Goal: Transaction & Acquisition: Book appointment/travel/reservation

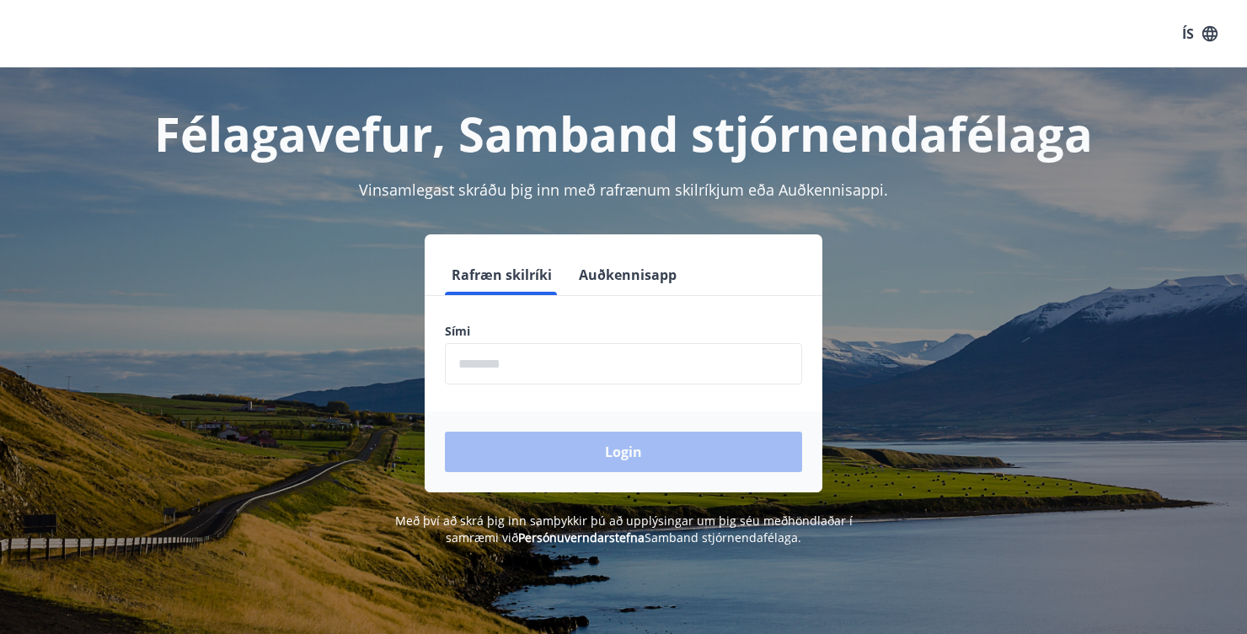
click at [536, 369] on input "phone" at bounding box center [623, 363] width 357 height 41
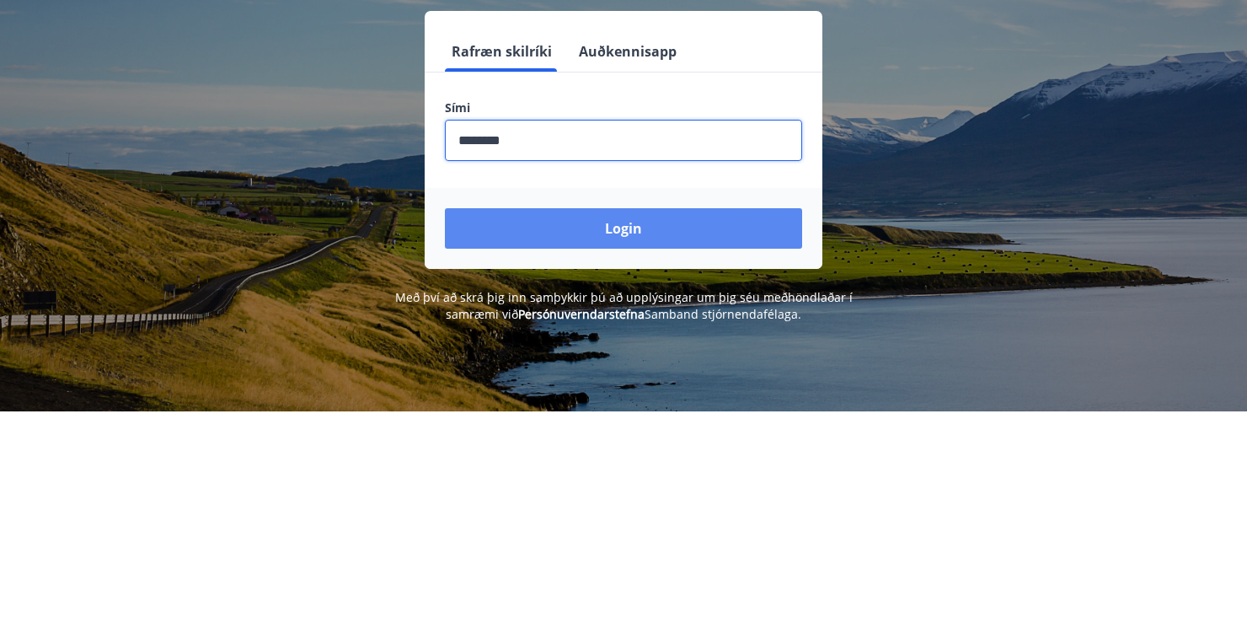
type input "********"
click at [647, 456] on button "Login" at bounding box center [623, 452] width 357 height 40
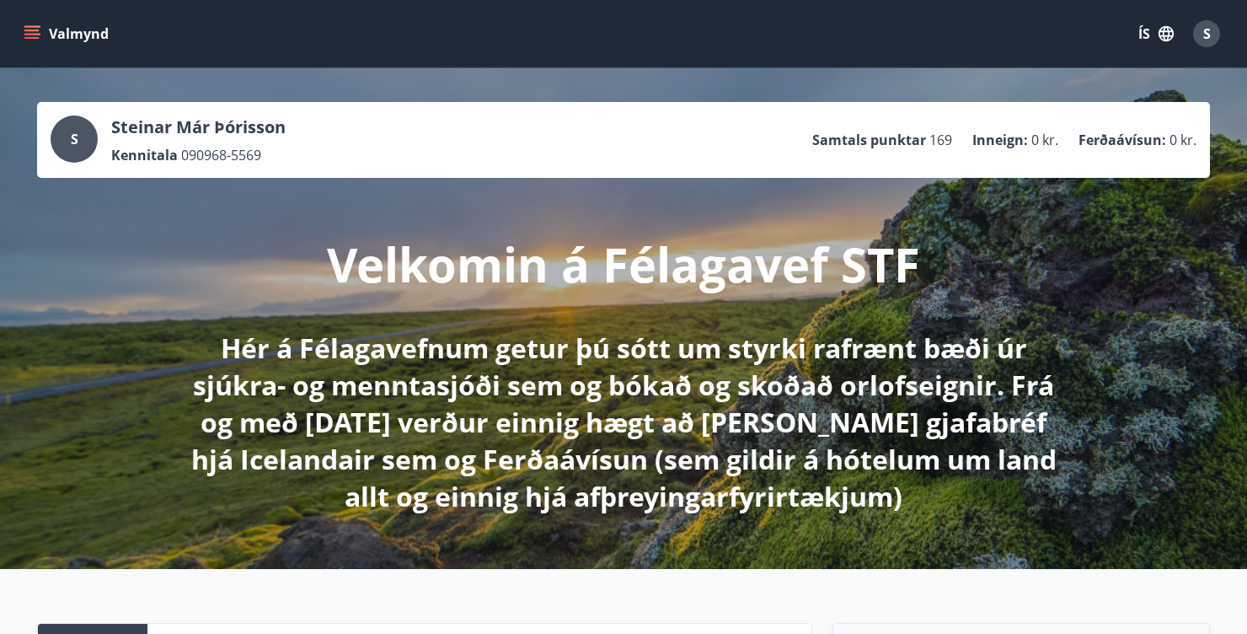
click at [43, 29] on button "Valmynd" at bounding box center [67, 34] width 95 height 30
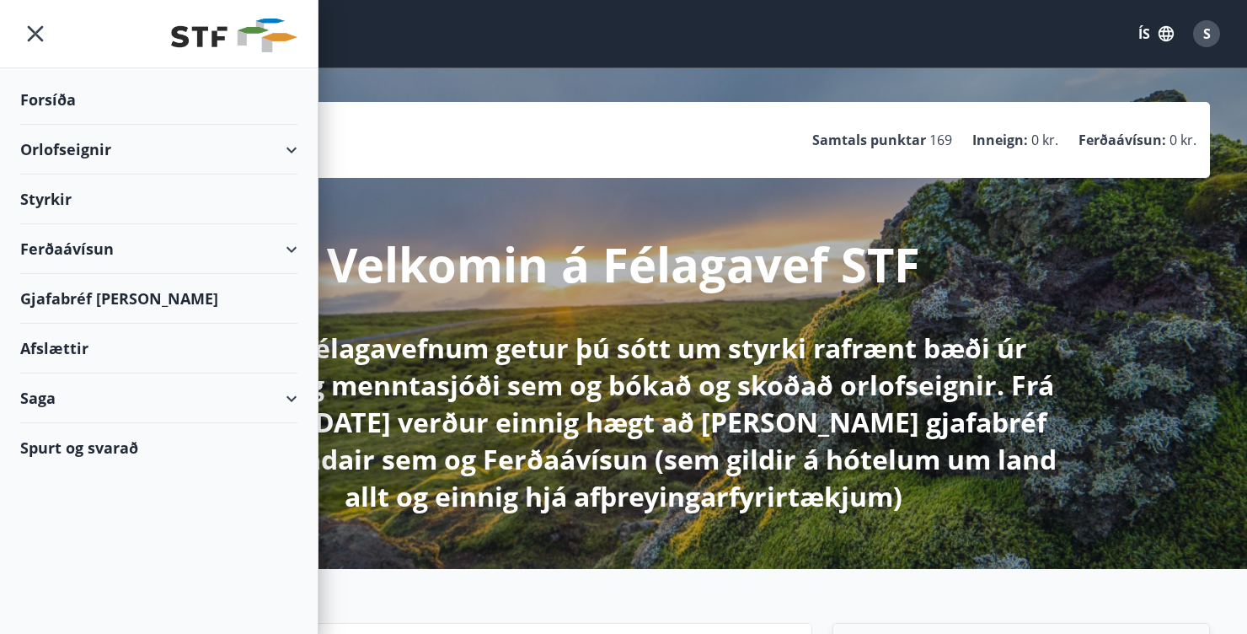
click at [265, 141] on div "Orlofseignir" at bounding box center [158, 150] width 277 height 50
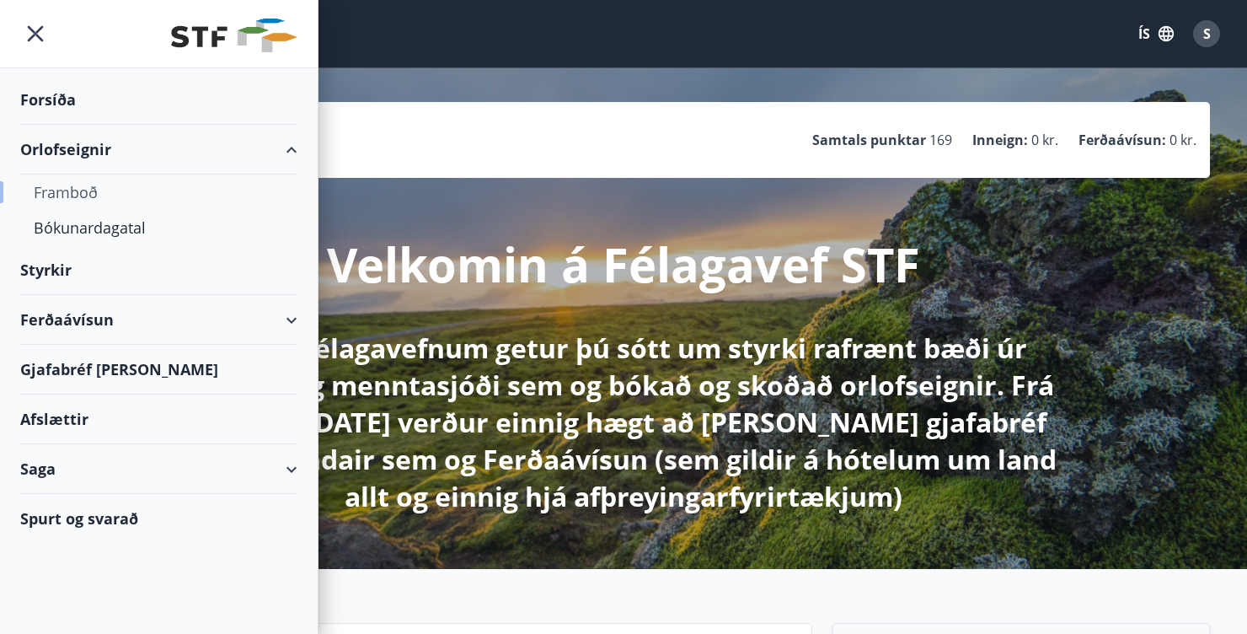
click at [97, 180] on div "Framboð" at bounding box center [159, 191] width 250 height 35
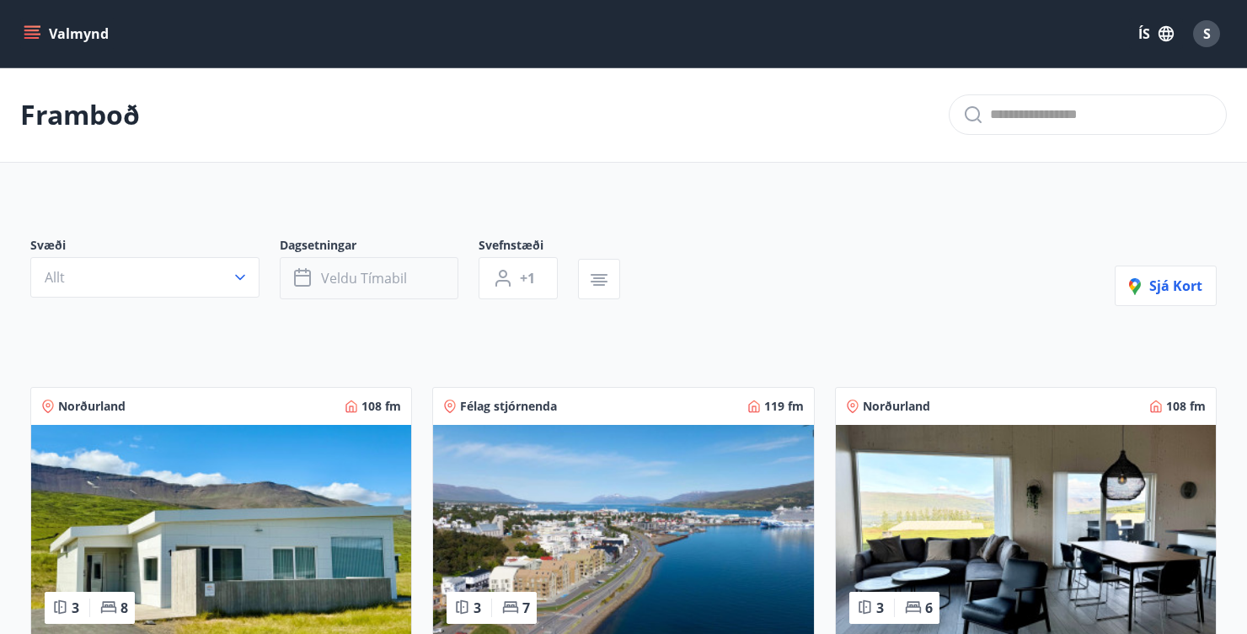
click at [413, 281] on button "Veldu tímabil" at bounding box center [369, 278] width 179 height 42
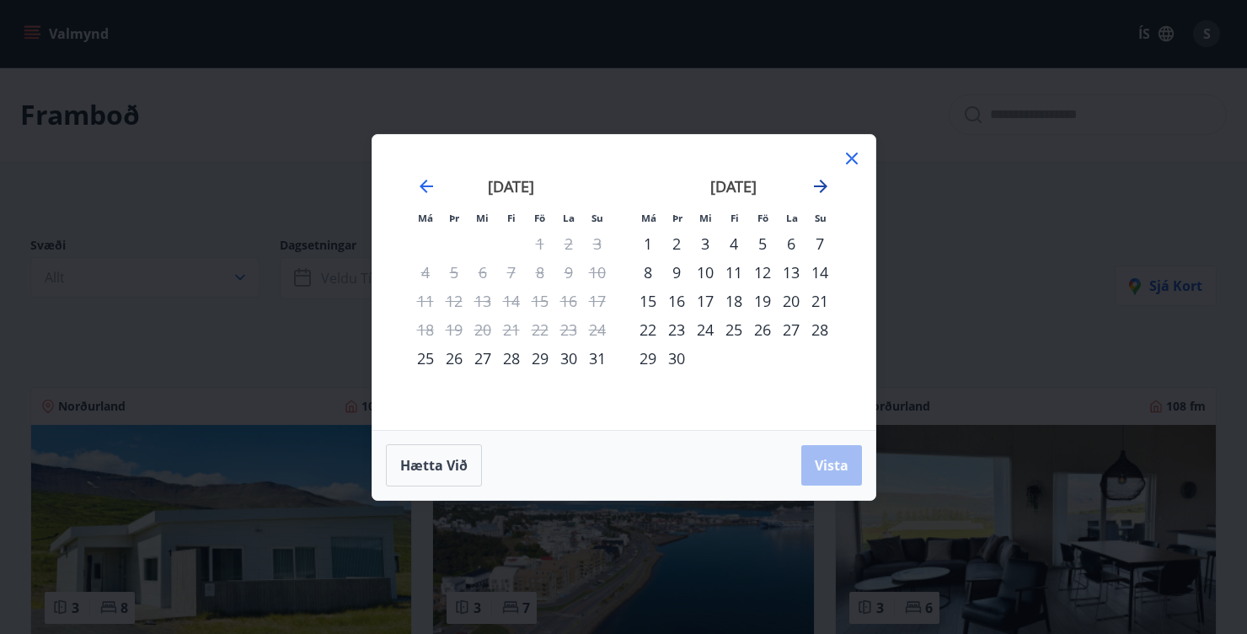
click at [824, 191] on icon "Move forward to switch to the next month." at bounding box center [821, 186] width 20 height 20
click at [828, 196] on icon "Move forward to switch to the next month." at bounding box center [821, 186] width 20 height 20
click at [739, 304] on div "13" at bounding box center [734, 301] width 29 height 29
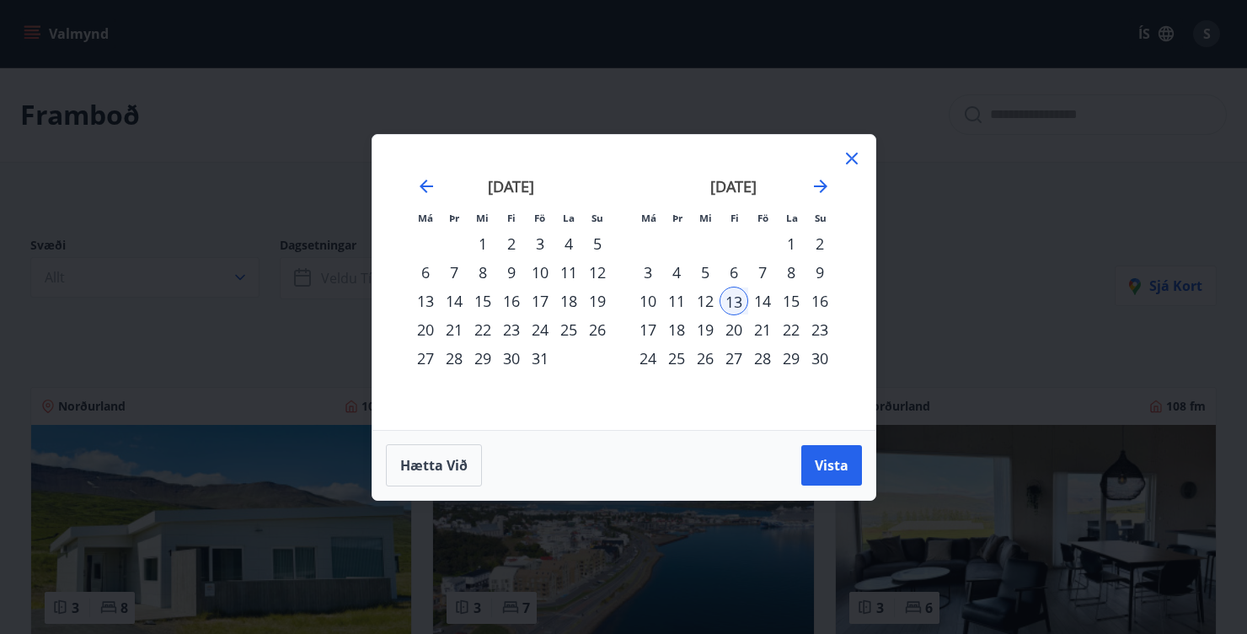
click at [823, 306] on div "16" at bounding box center [820, 301] width 29 height 29
click at [844, 466] on span "Vista" at bounding box center [832, 465] width 34 height 19
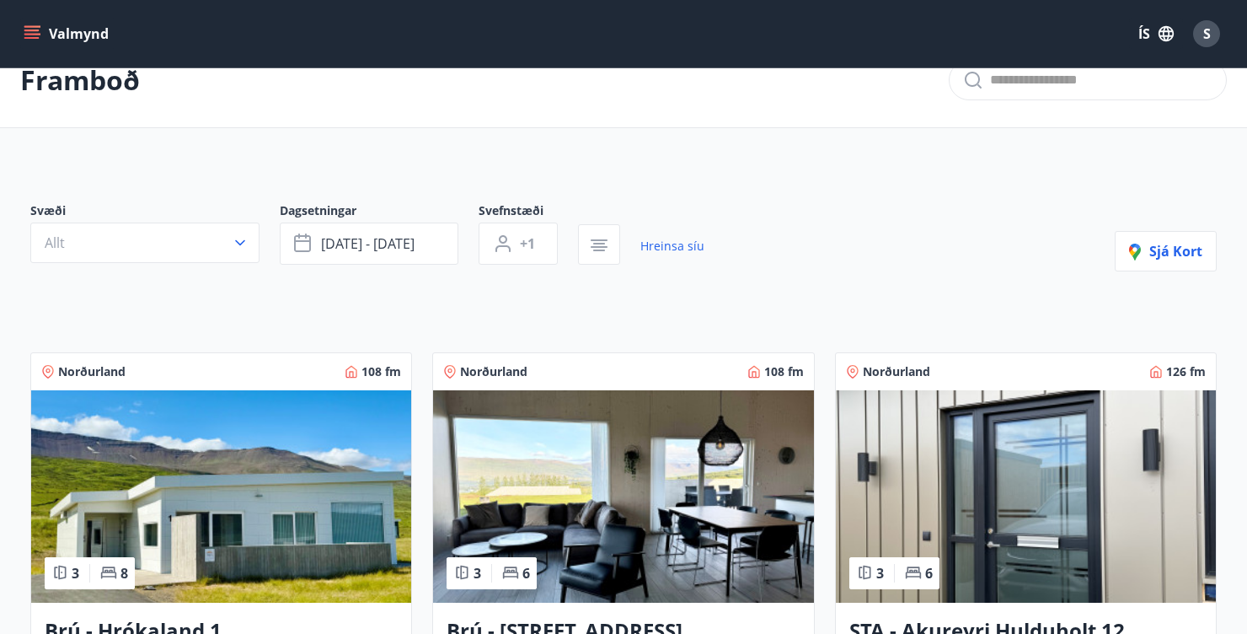
scroll to position [30, 0]
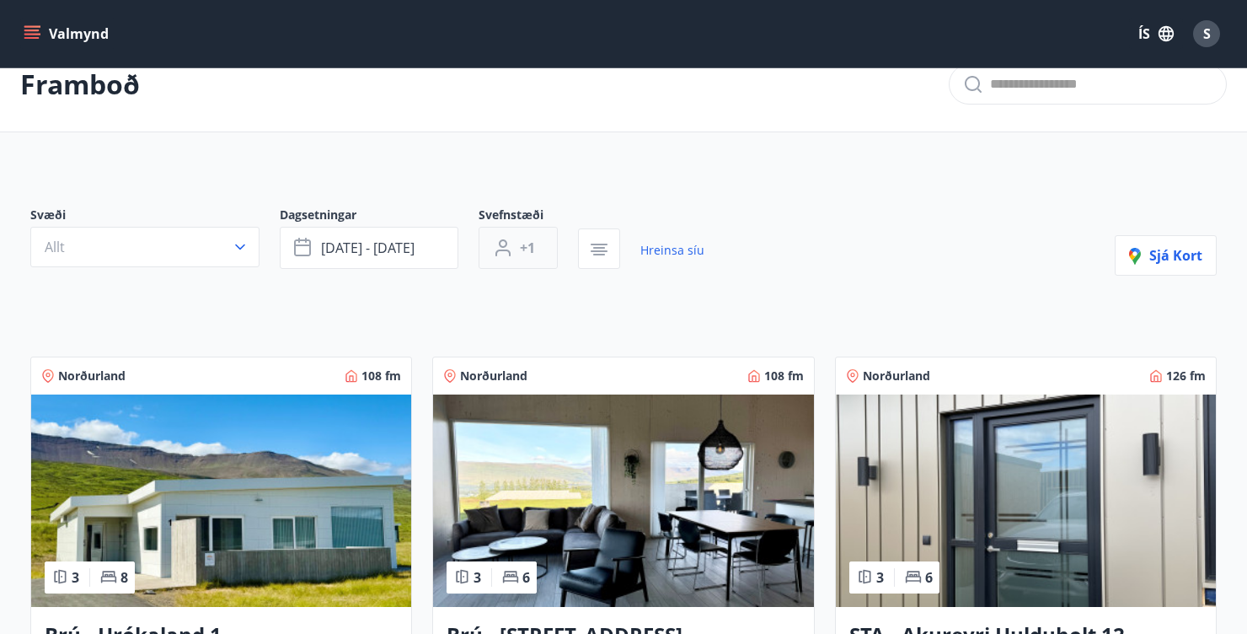
click at [531, 249] on span "+1" at bounding box center [527, 248] width 15 height 19
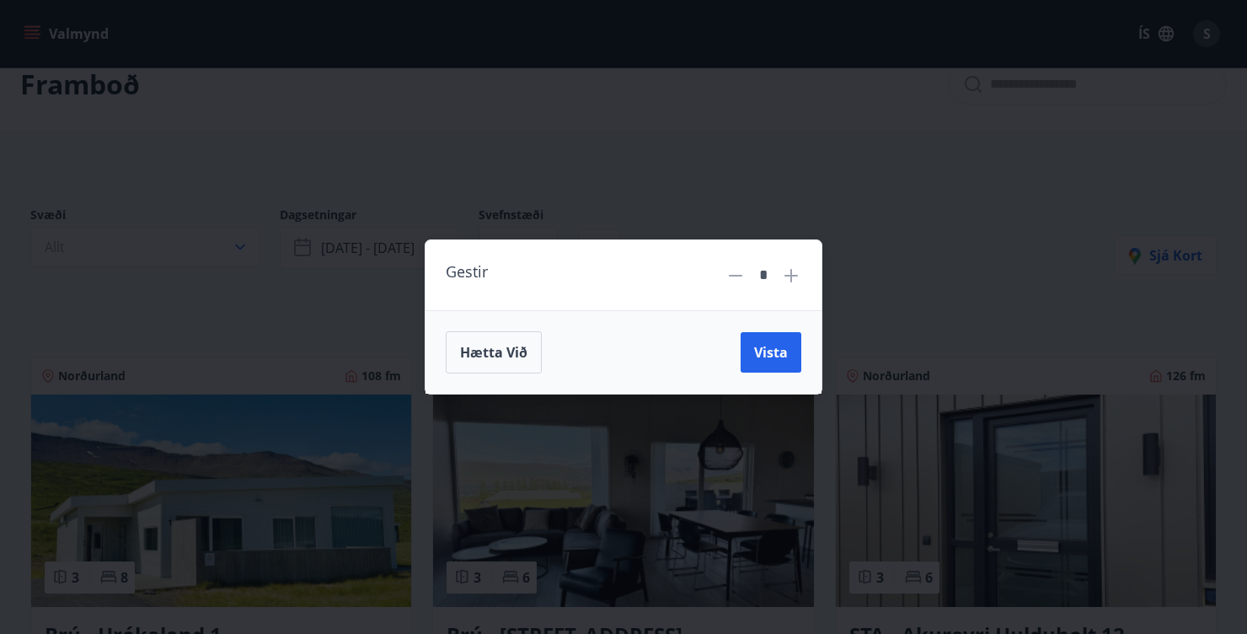
click at [791, 275] on icon at bounding box center [792, 276] width 2 height 2
click at [791, 285] on icon at bounding box center [791, 275] width 20 height 20
click at [793, 284] on icon at bounding box center [791, 275] width 20 height 20
click at [791, 281] on icon at bounding box center [791, 275] width 13 height 13
click at [790, 285] on icon at bounding box center [791, 275] width 20 height 20
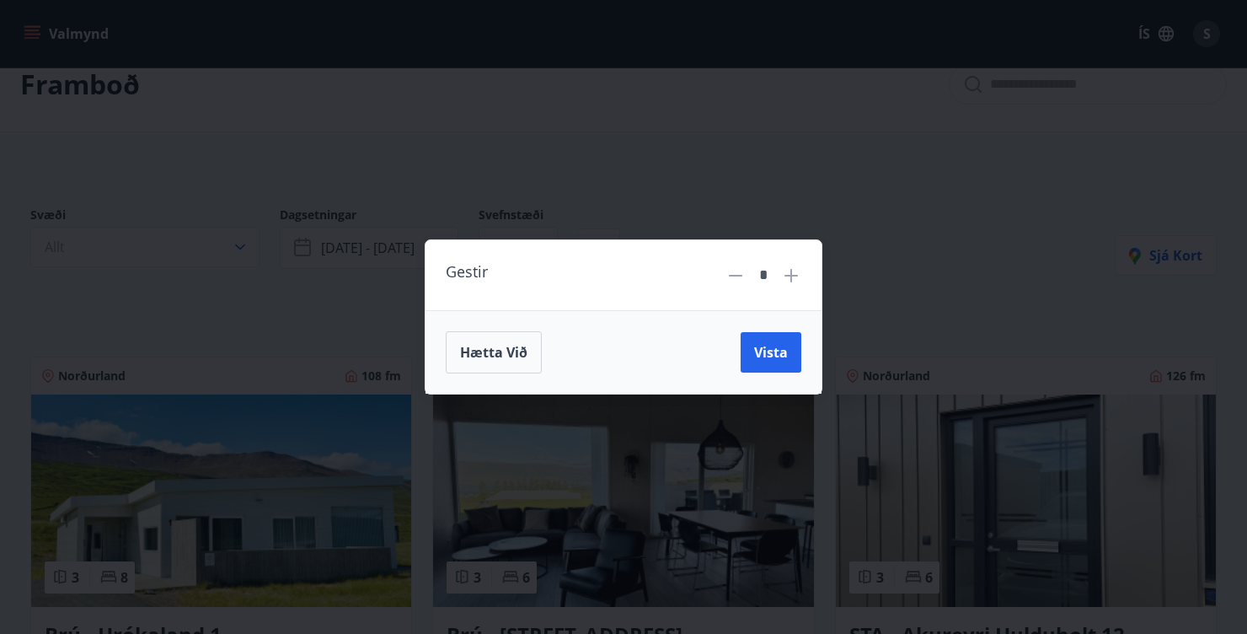
click at [792, 282] on icon at bounding box center [791, 275] width 20 height 20
click at [792, 281] on icon at bounding box center [791, 275] width 20 height 20
click at [791, 275] on icon at bounding box center [792, 276] width 2 height 2
click at [778, 357] on span "Vista" at bounding box center [771, 352] width 34 height 19
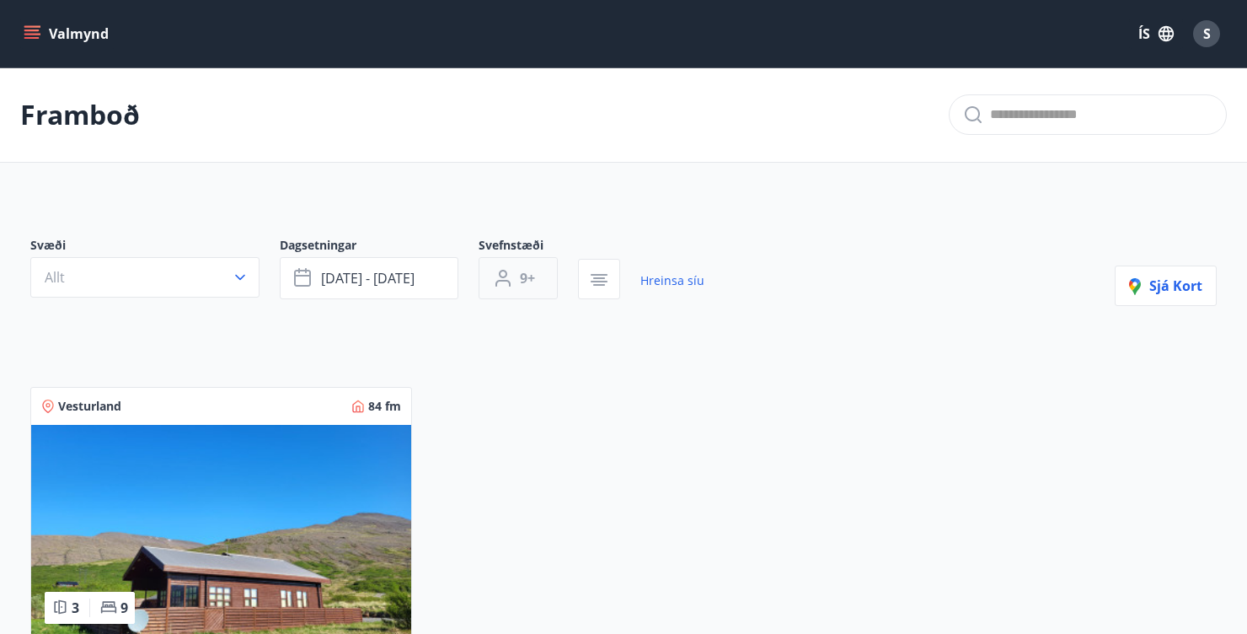
click at [542, 275] on button "9+" at bounding box center [518, 278] width 79 height 42
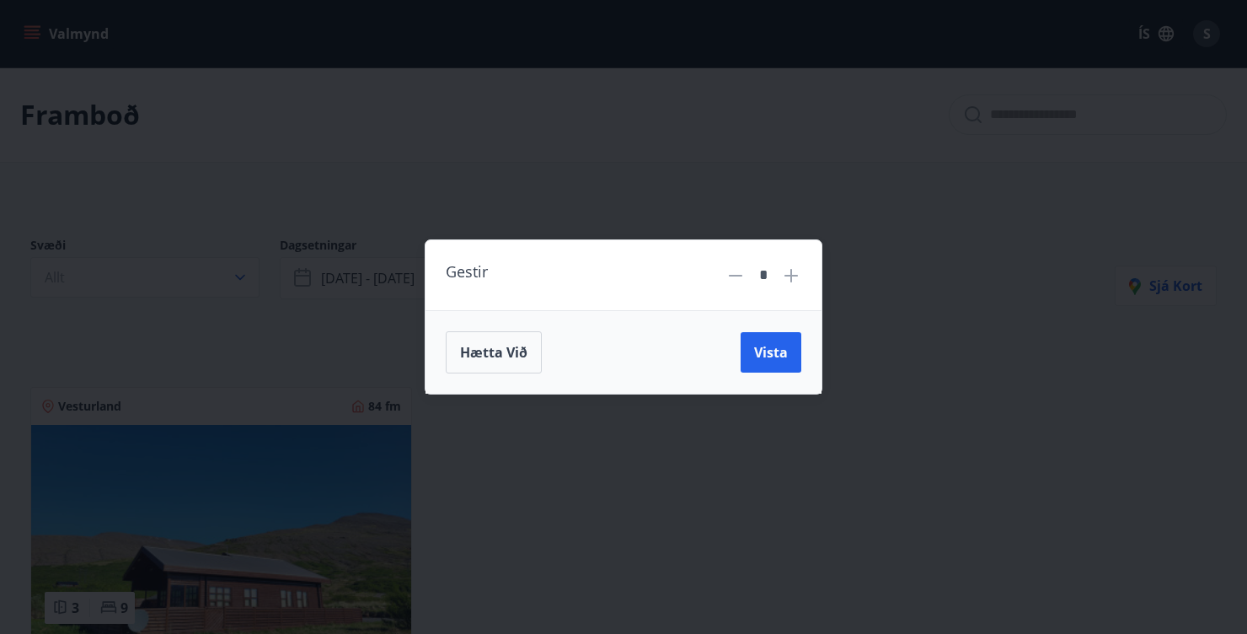
click at [733, 284] on icon at bounding box center [736, 275] width 20 height 20
click at [731, 282] on icon at bounding box center [736, 275] width 20 height 20
click at [726, 282] on icon at bounding box center [736, 275] width 20 height 20
type input "*"
click at [764, 357] on span "Vista" at bounding box center [771, 352] width 34 height 19
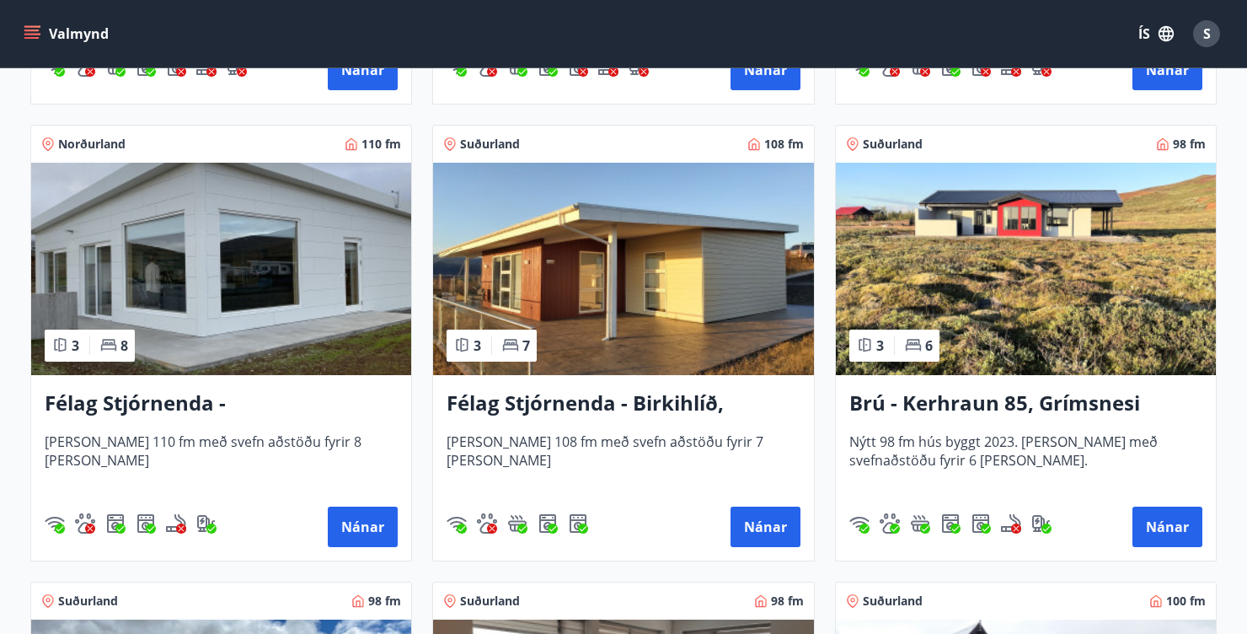
scroll to position [2093, 0]
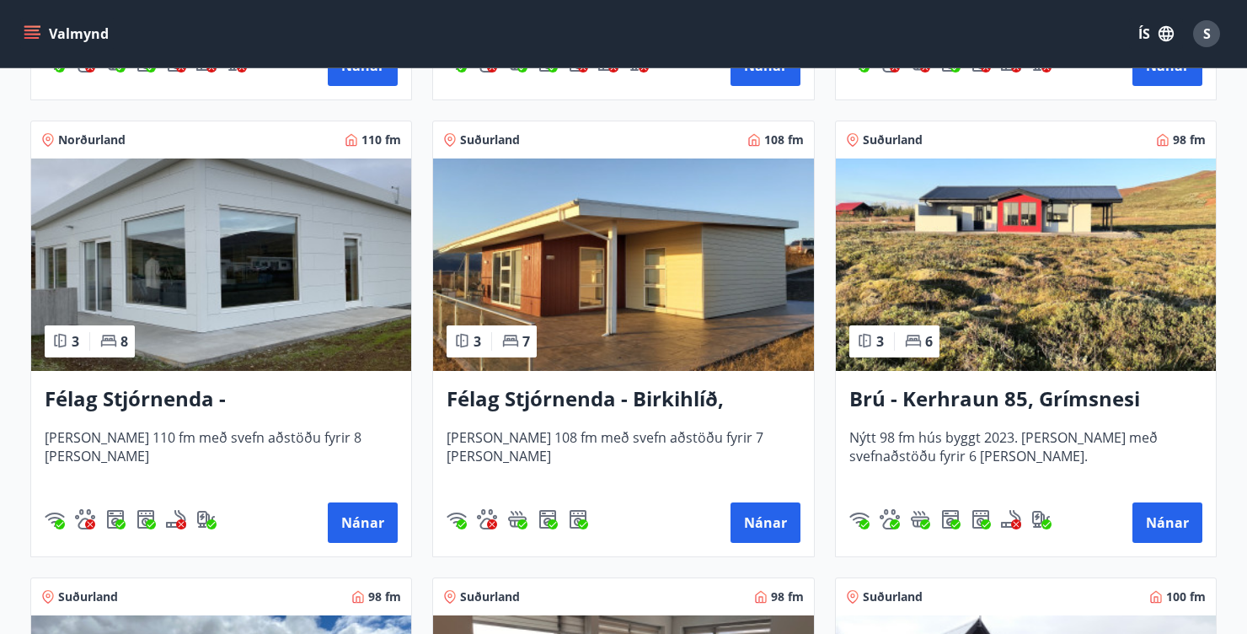
click at [1116, 422] on div "Brú - Kerhraun 85, Grímsnesi (rautt hús) (gæludýr velkomin) Nýtt 98 fm hús bygg…" at bounding box center [1026, 463] width 380 height 185
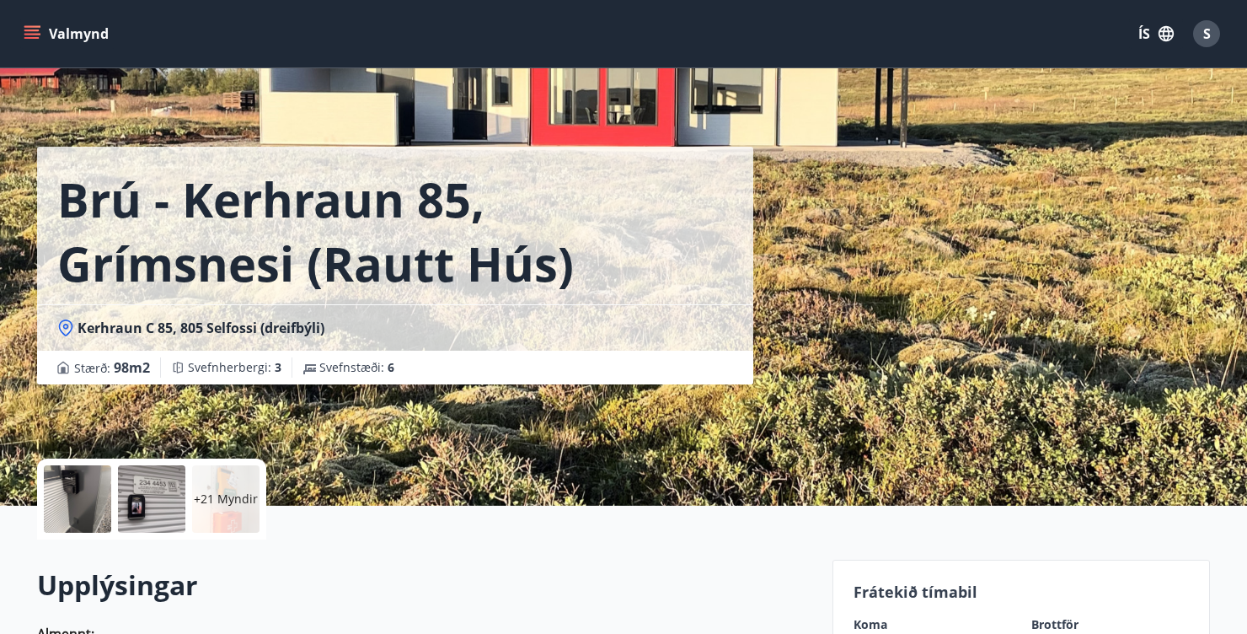
click at [82, 525] on div at bounding box center [77, 498] width 67 height 67
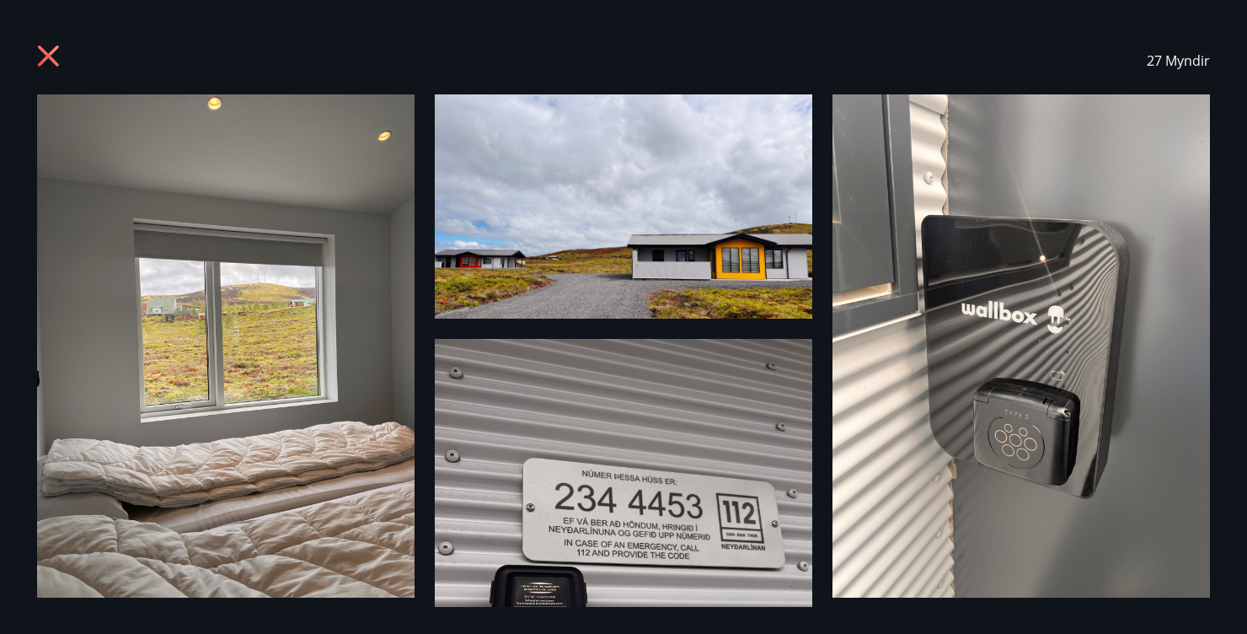
click at [541, 248] on img at bounding box center [624, 206] width 378 height 224
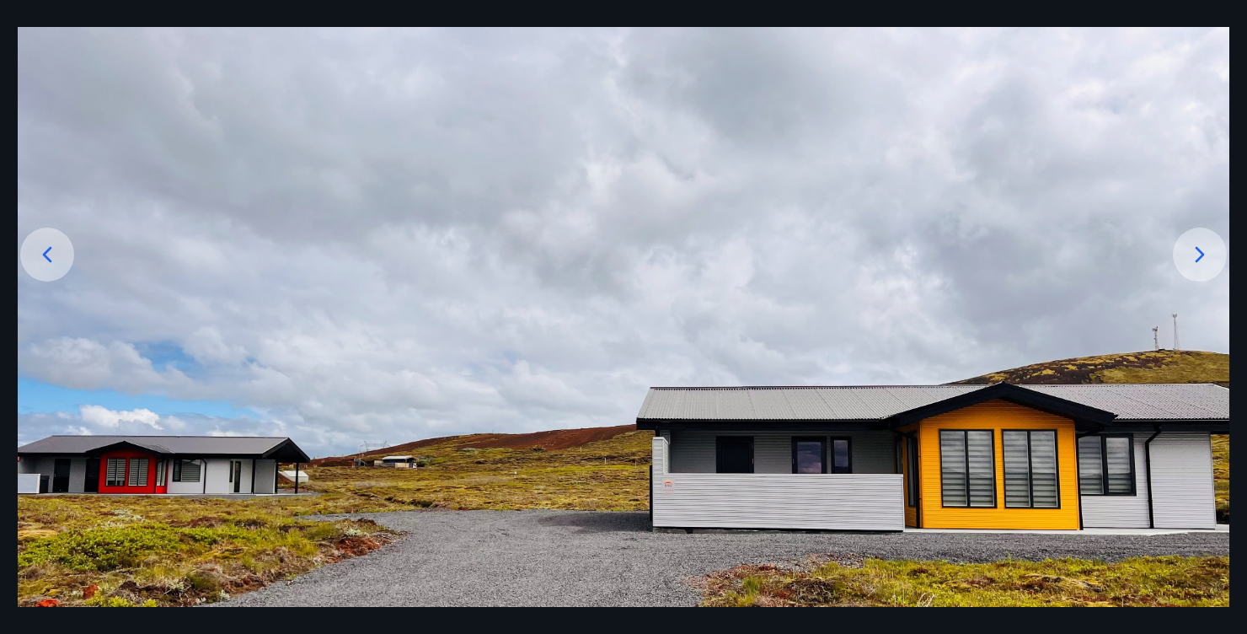
scroll to position [158, 0]
click at [1187, 267] on icon at bounding box center [1200, 253] width 27 height 27
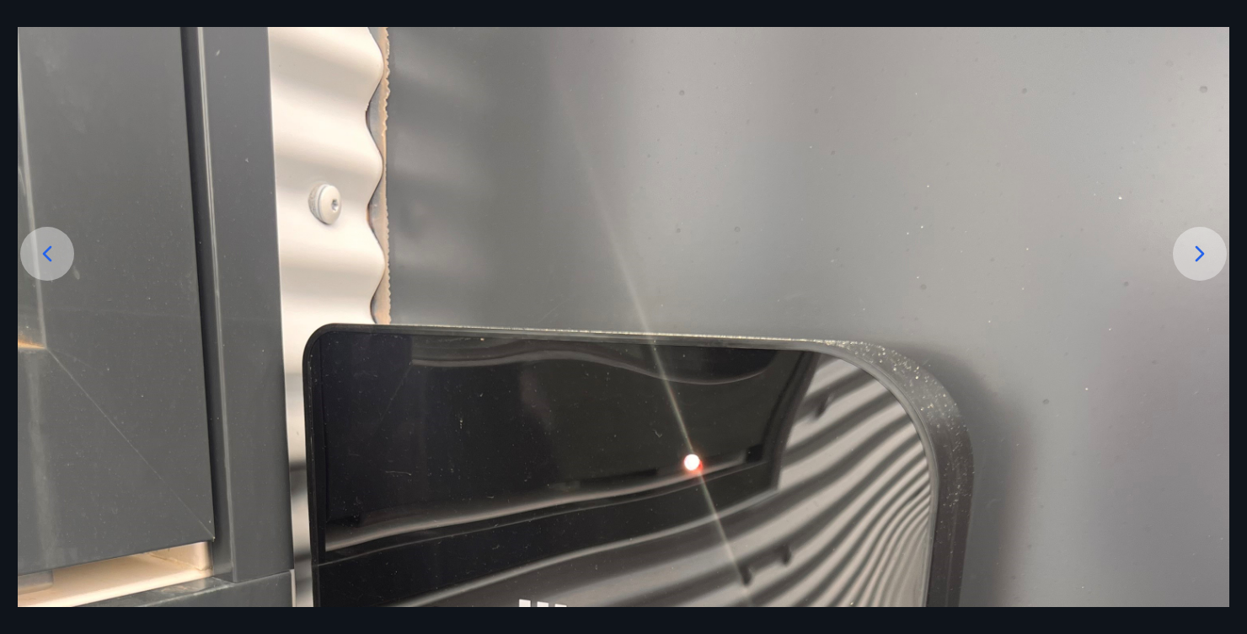
click at [1202, 267] on icon at bounding box center [1200, 253] width 27 height 27
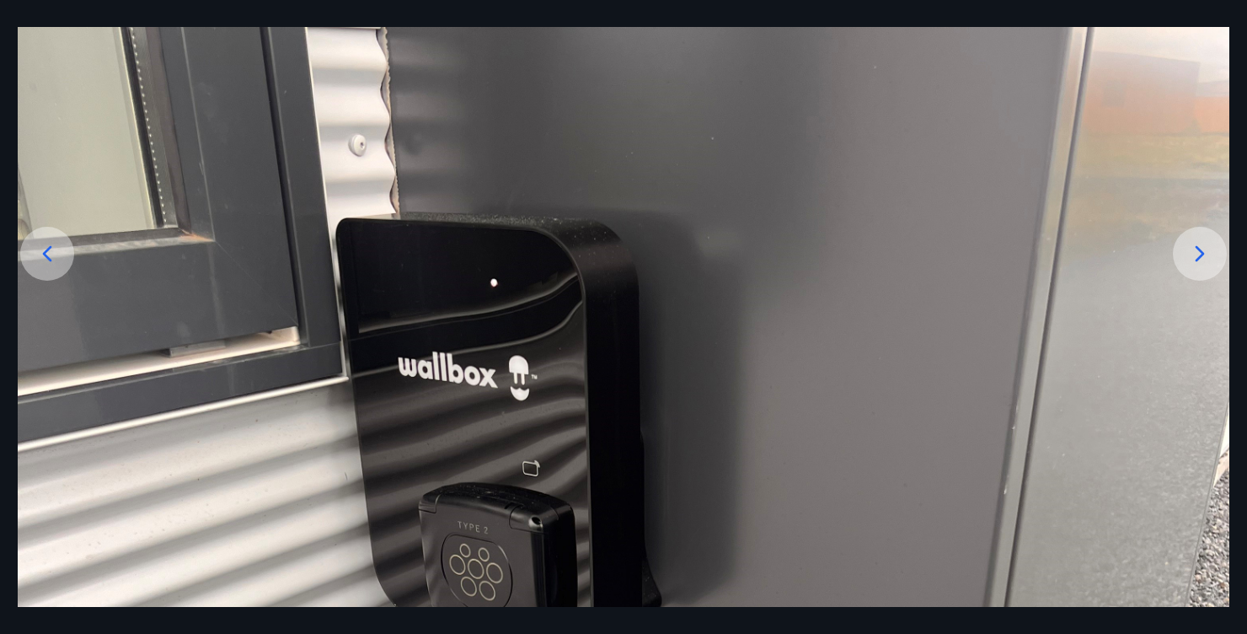
click at [1205, 267] on icon at bounding box center [1200, 253] width 27 height 27
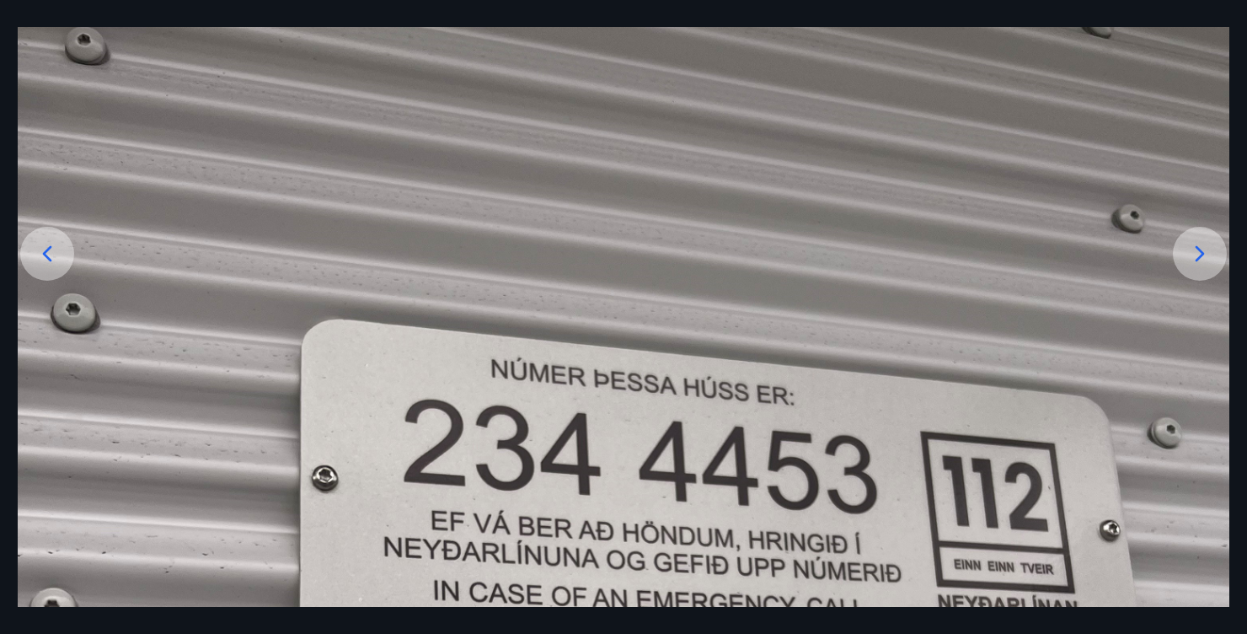
click at [1203, 281] on div at bounding box center [1200, 254] width 54 height 54
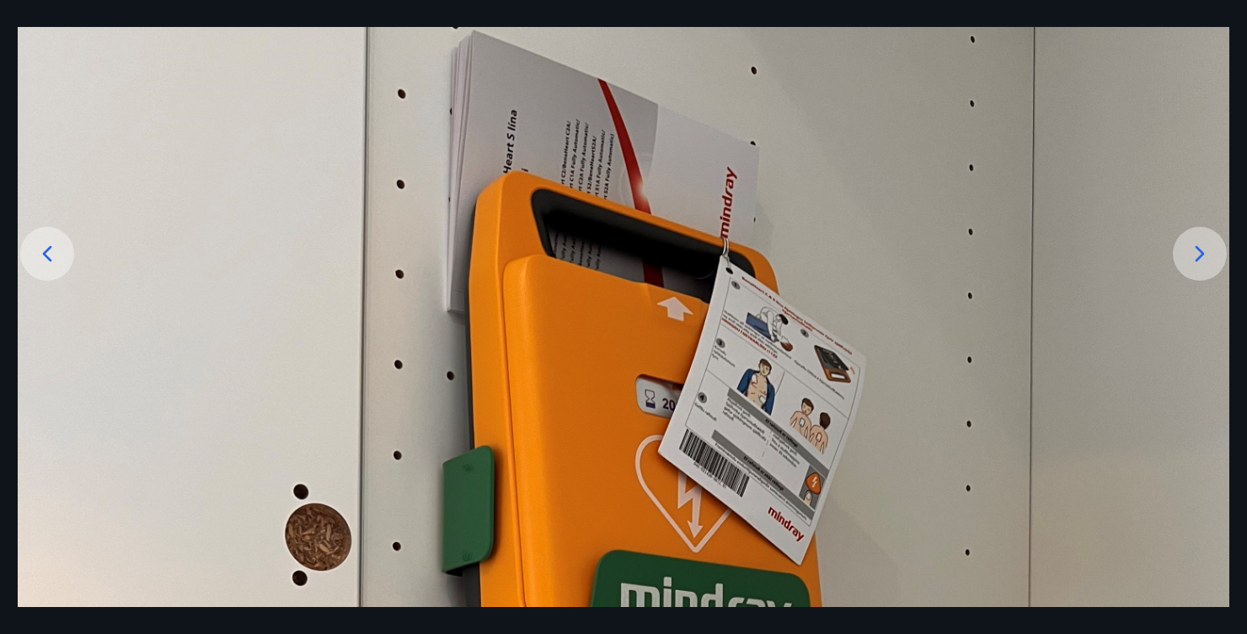
click at [1207, 267] on icon at bounding box center [1200, 253] width 27 height 27
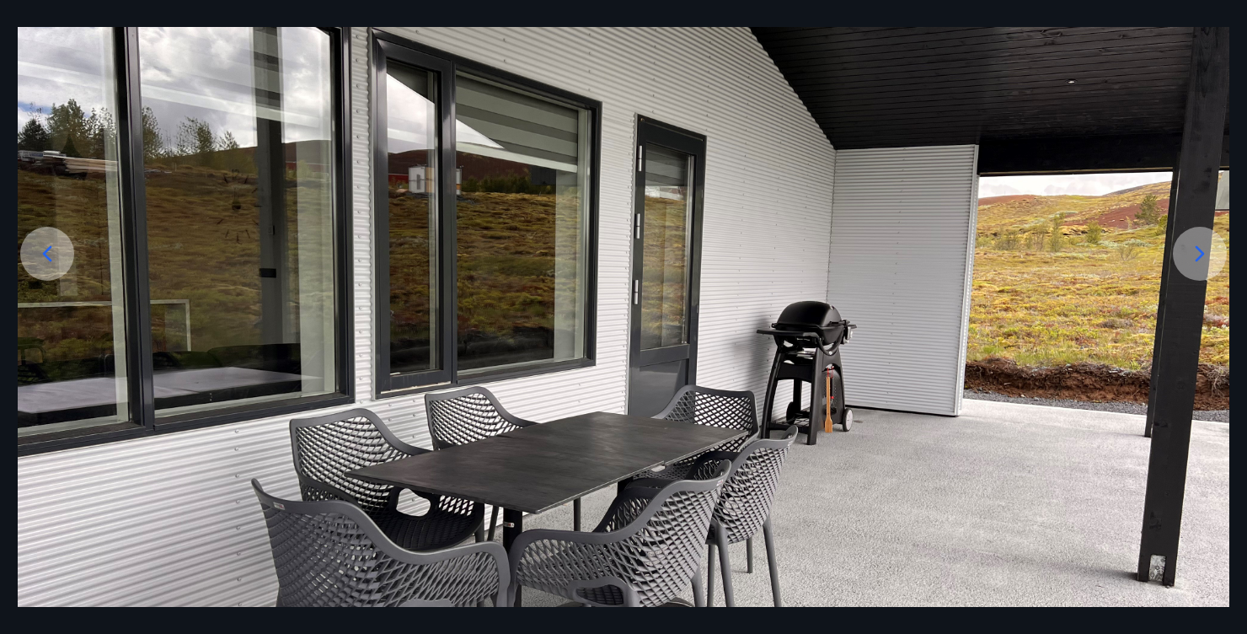
click at [1198, 262] on icon at bounding box center [1200, 254] width 9 height 16
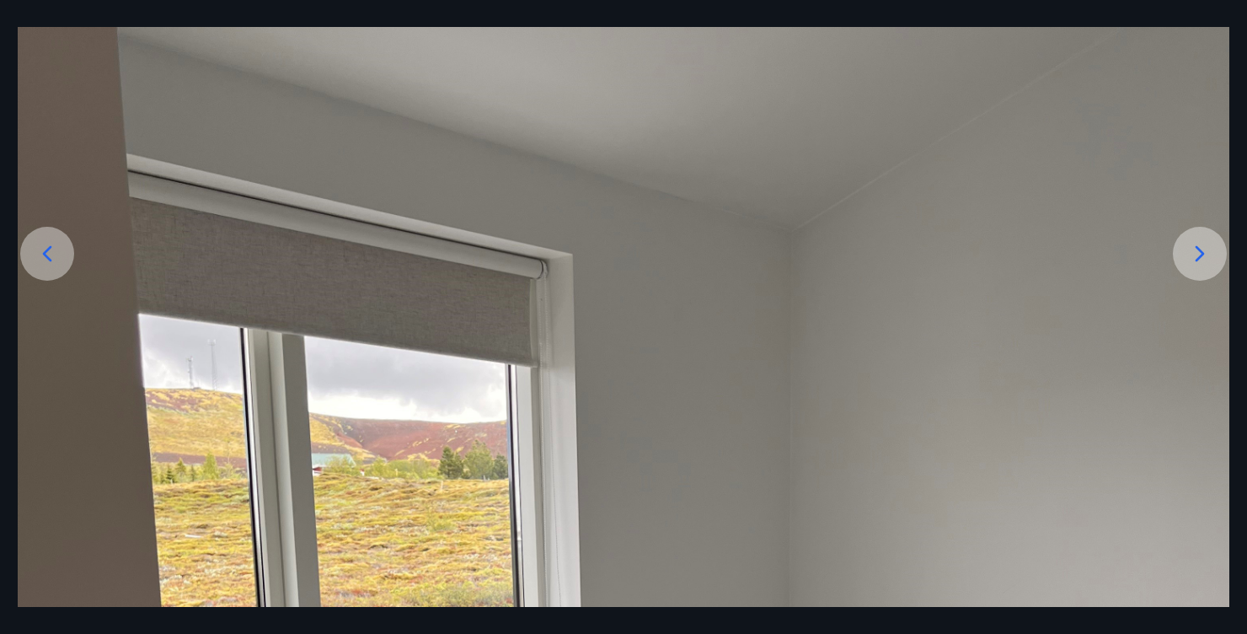
click at [1202, 267] on icon at bounding box center [1200, 253] width 27 height 27
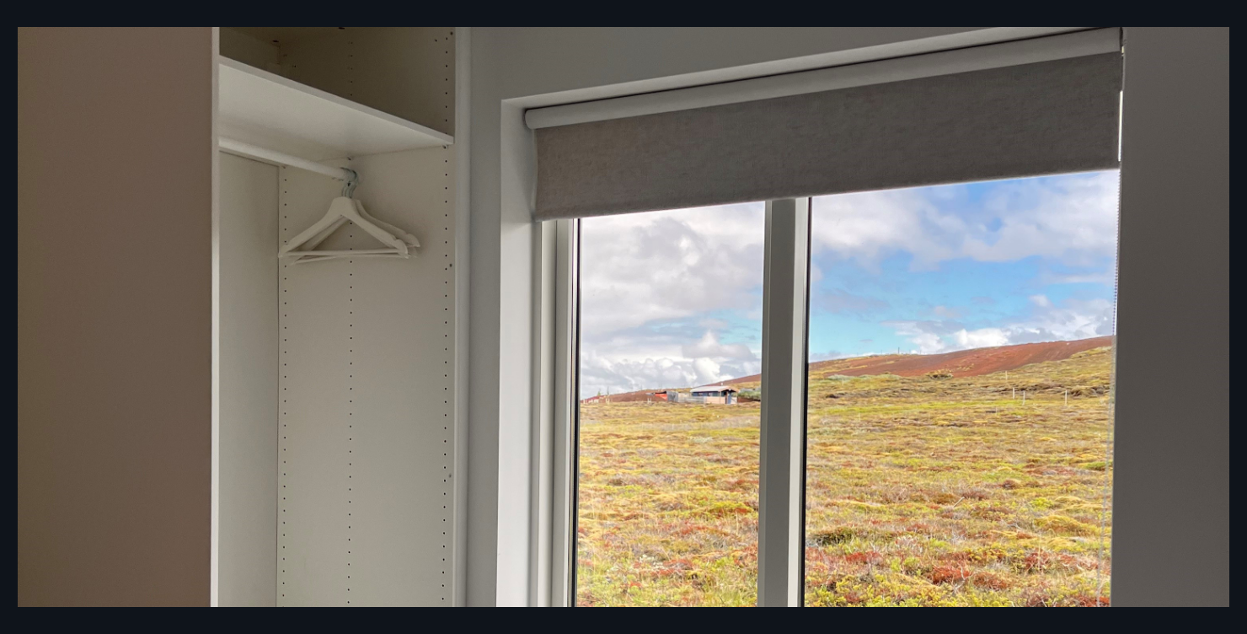
scroll to position [469, 0]
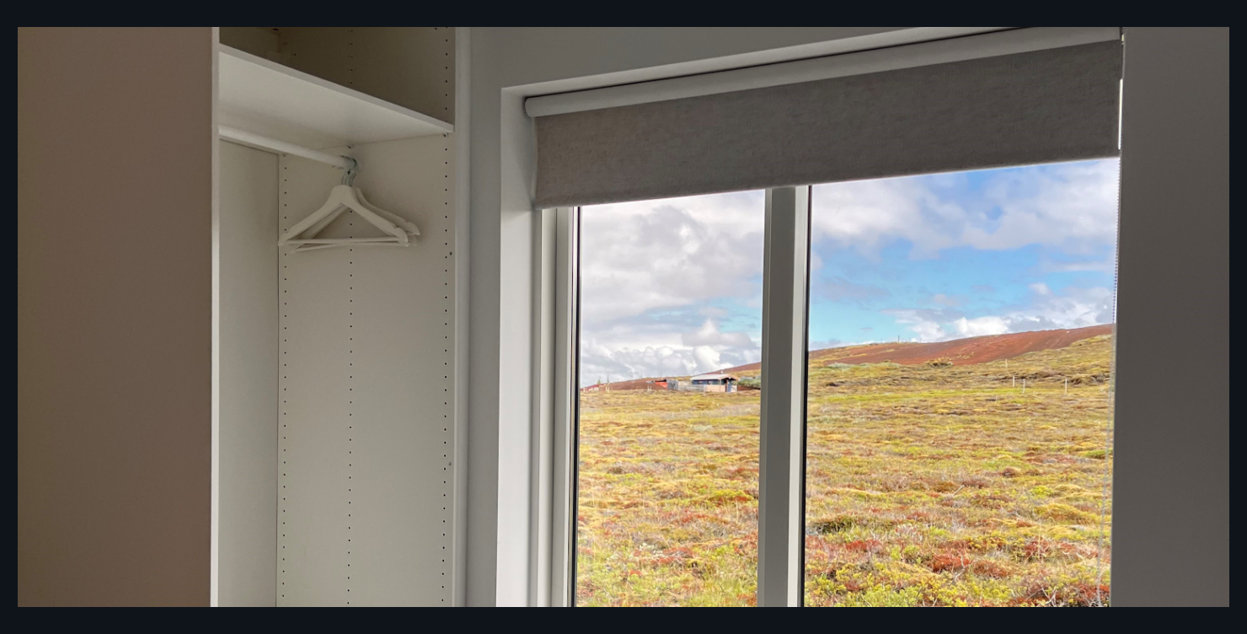
click at [1194, 336] on img at bounding box center [624, 434] width 1212 height 1616
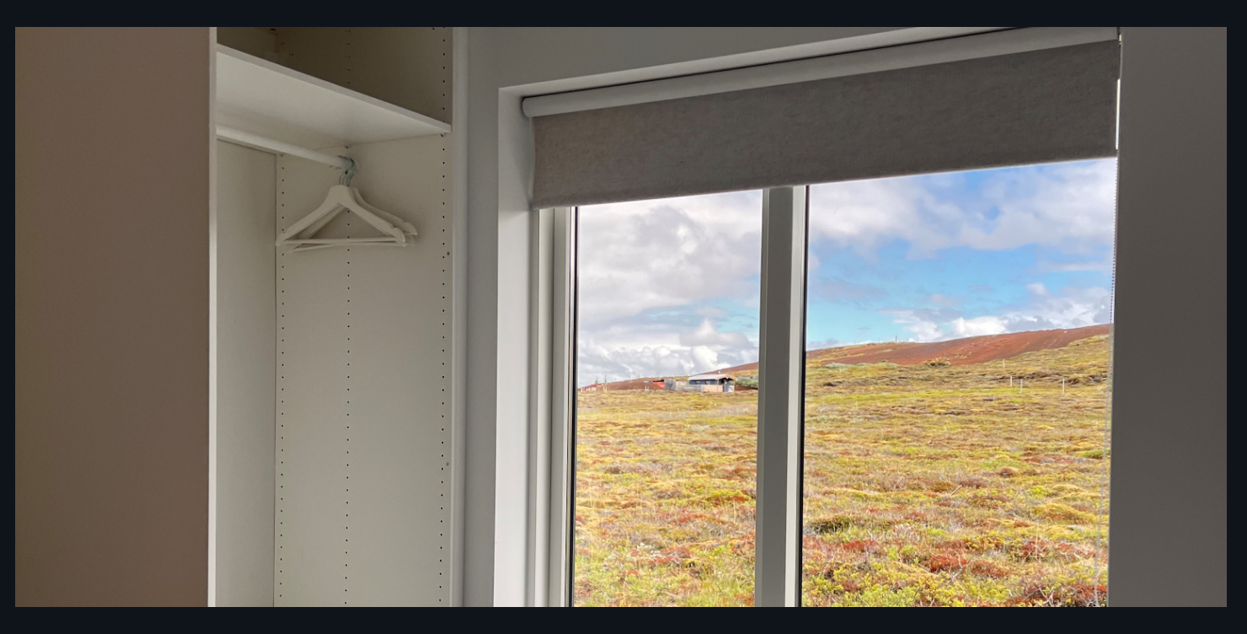
scroll to position [105, 0]
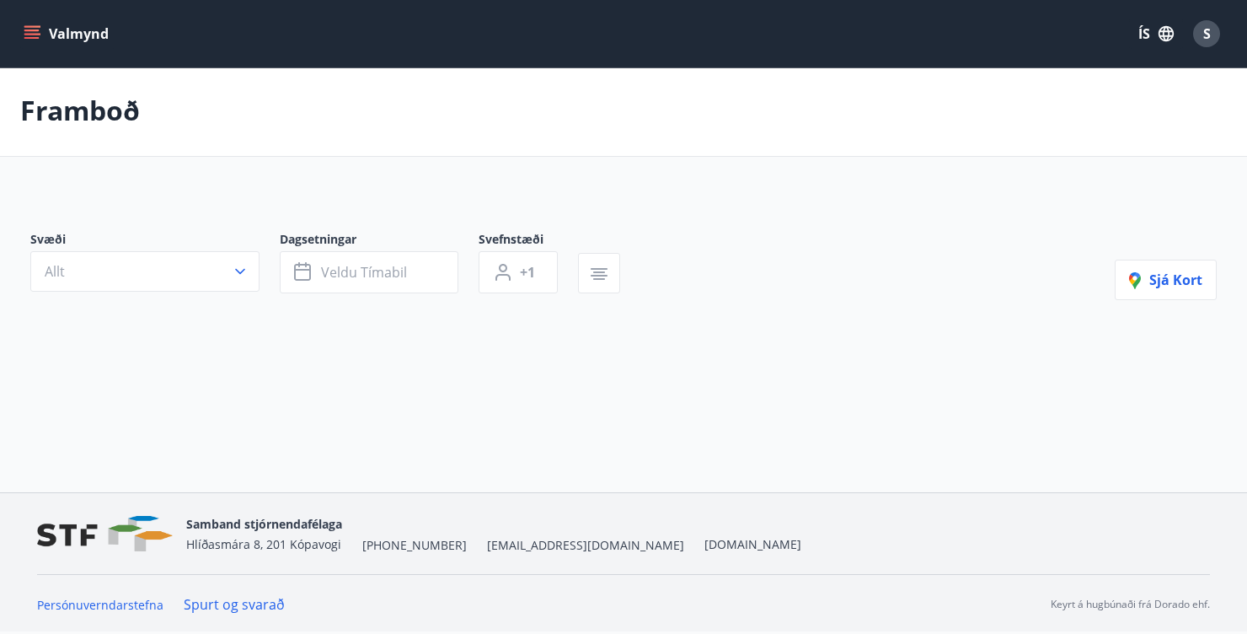
type input "*"
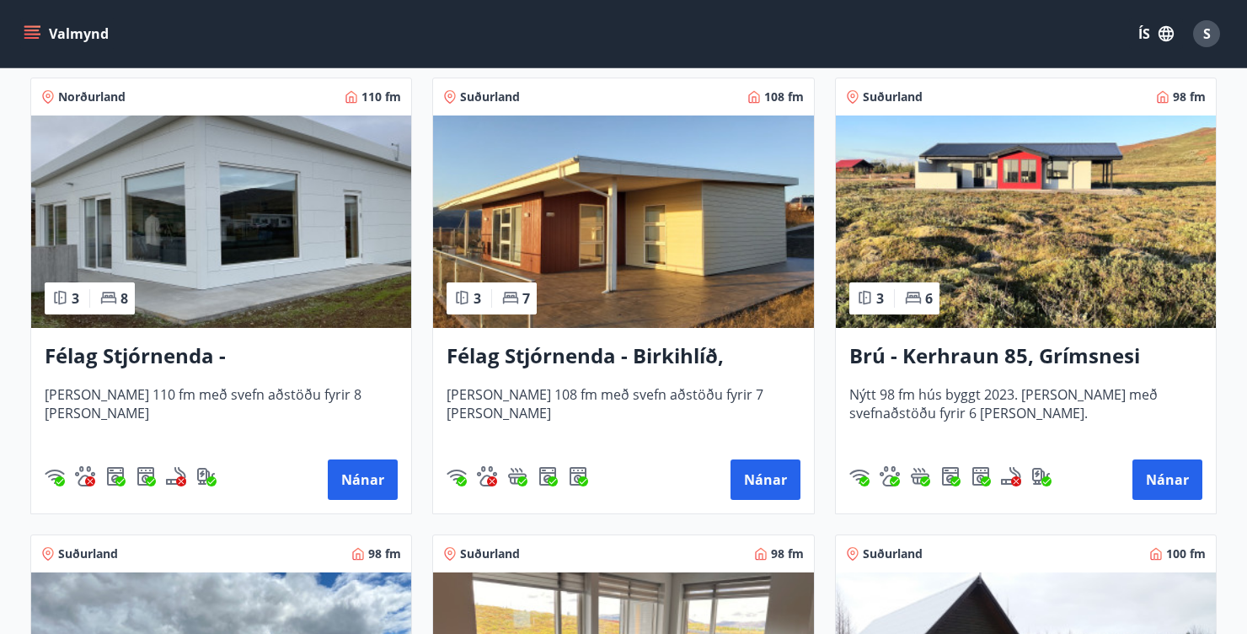
scroll to position [2131, 0]
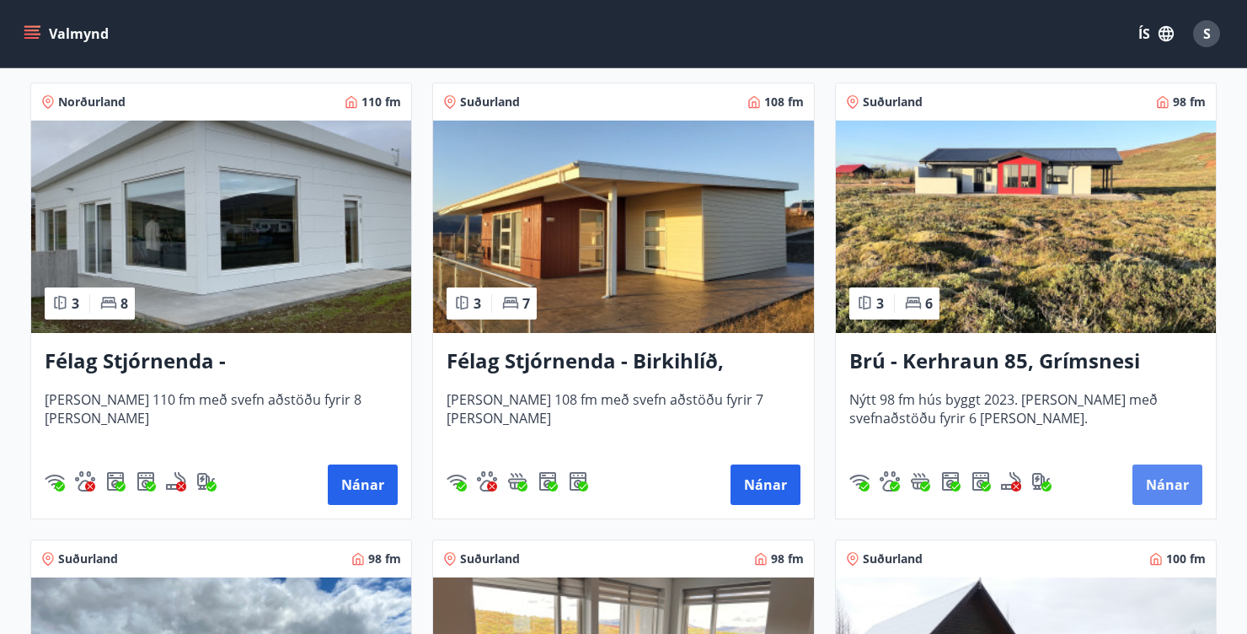
click at [1181, 485] on button "Nánar" at bounding box center [1168, 484] width 70 height 40
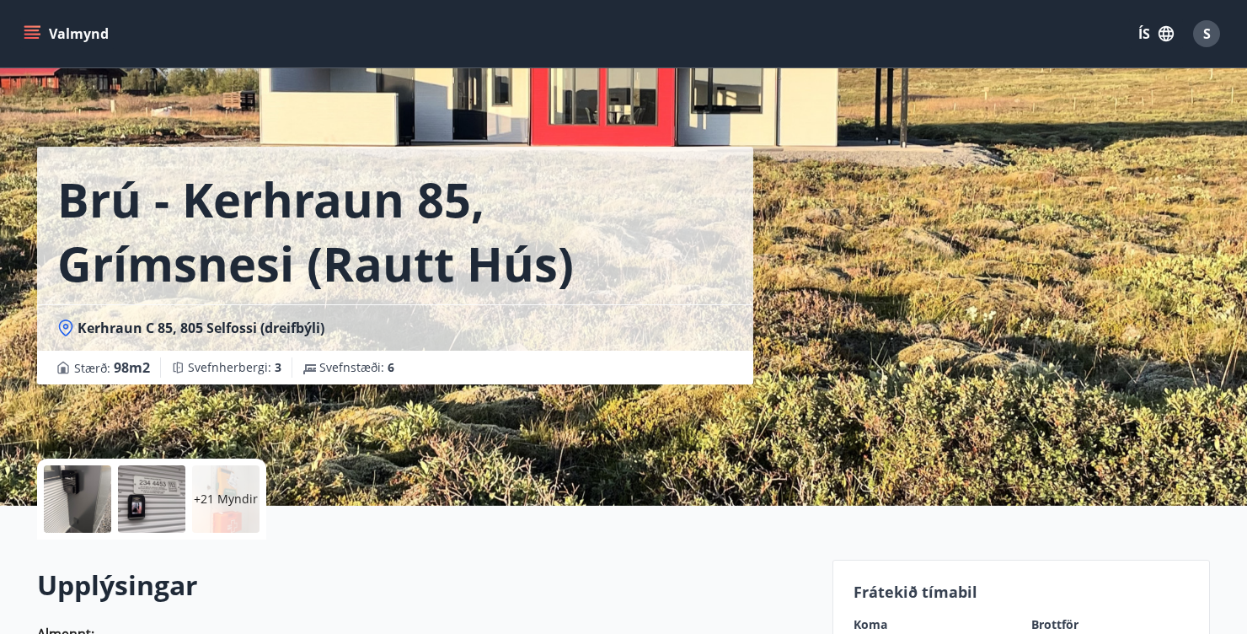
scroll to position [105, 0]
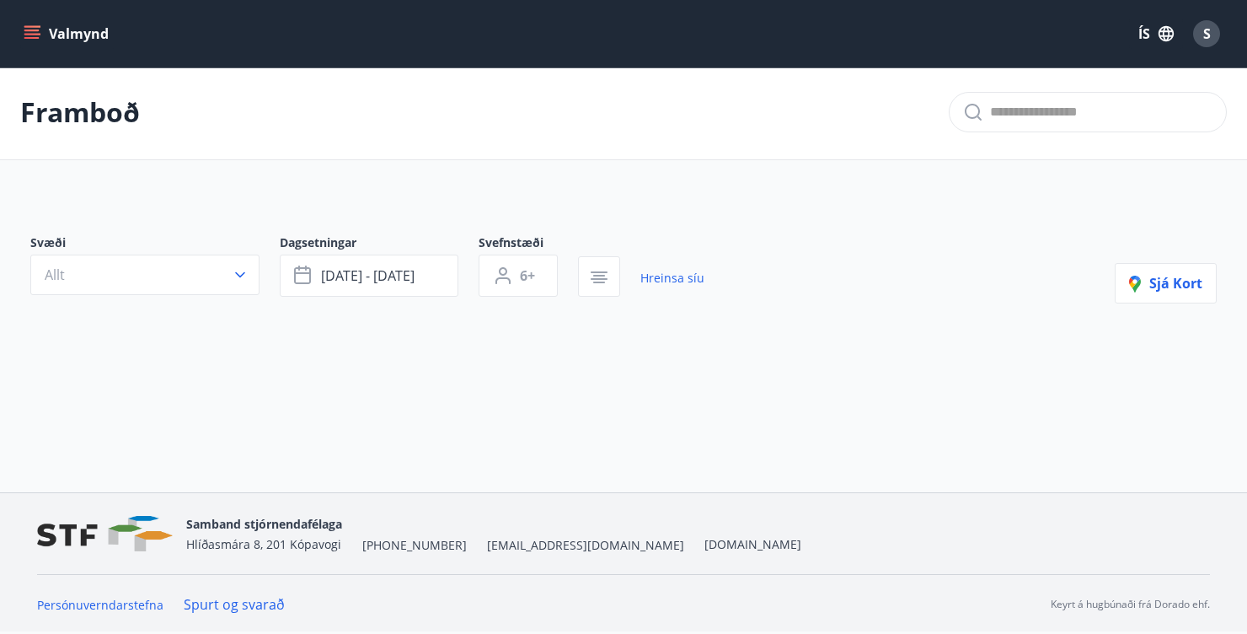
type input "*"
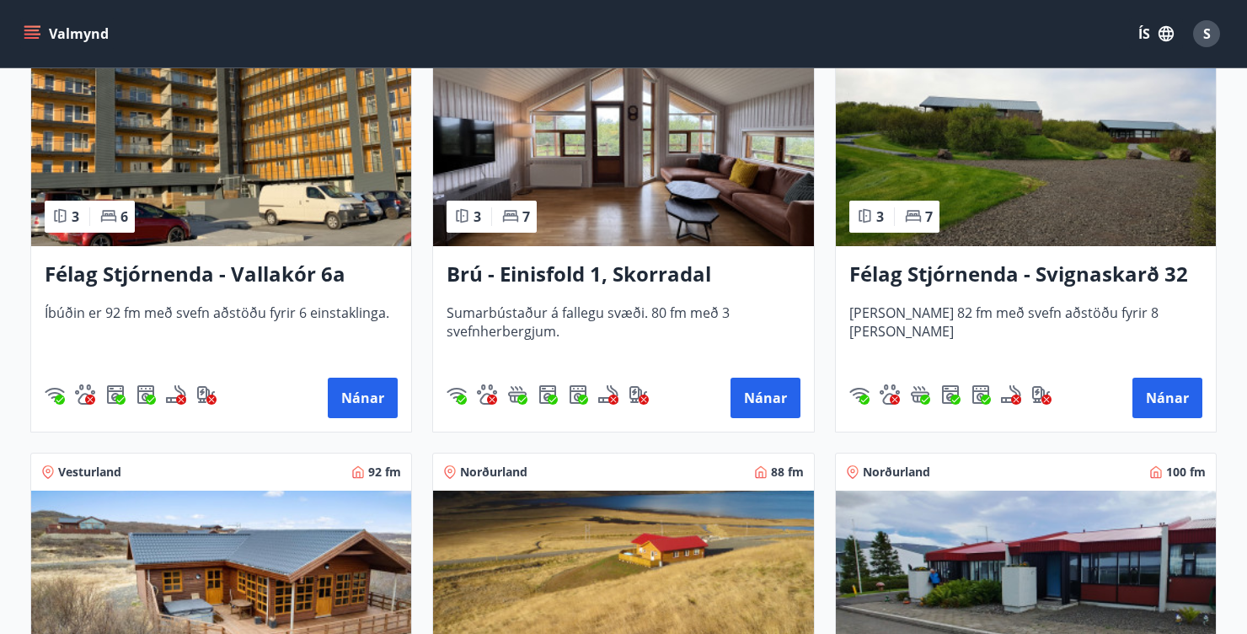
scroll to position [1295, 0]
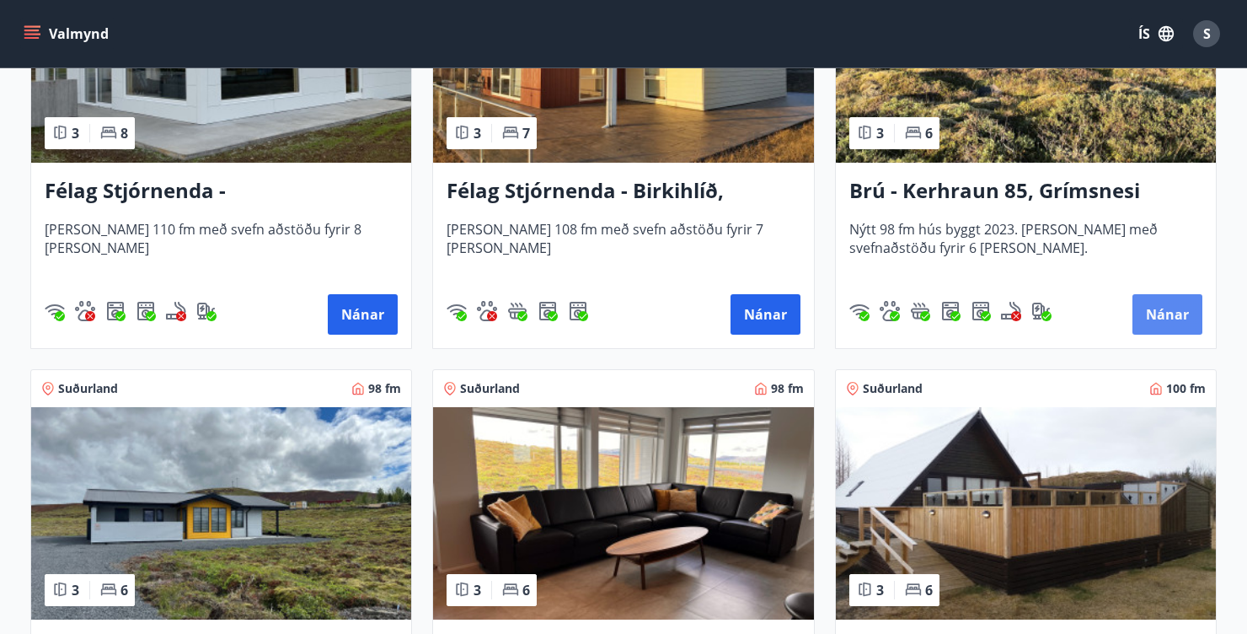
click at [1170, 319] on button "Nánar" at bounding box center [1168, 314] width 70 height 40
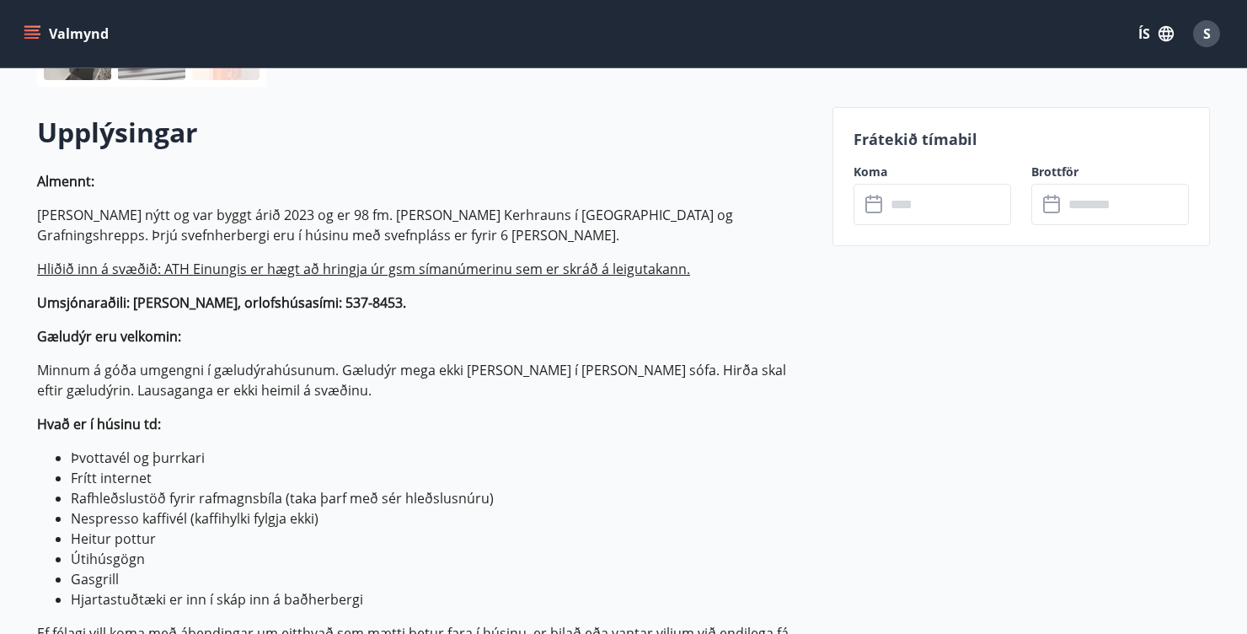
scroll to position [452, 0]
click at [951, 209] on input "text" at bounding box center [949, 205] width 126 height 41
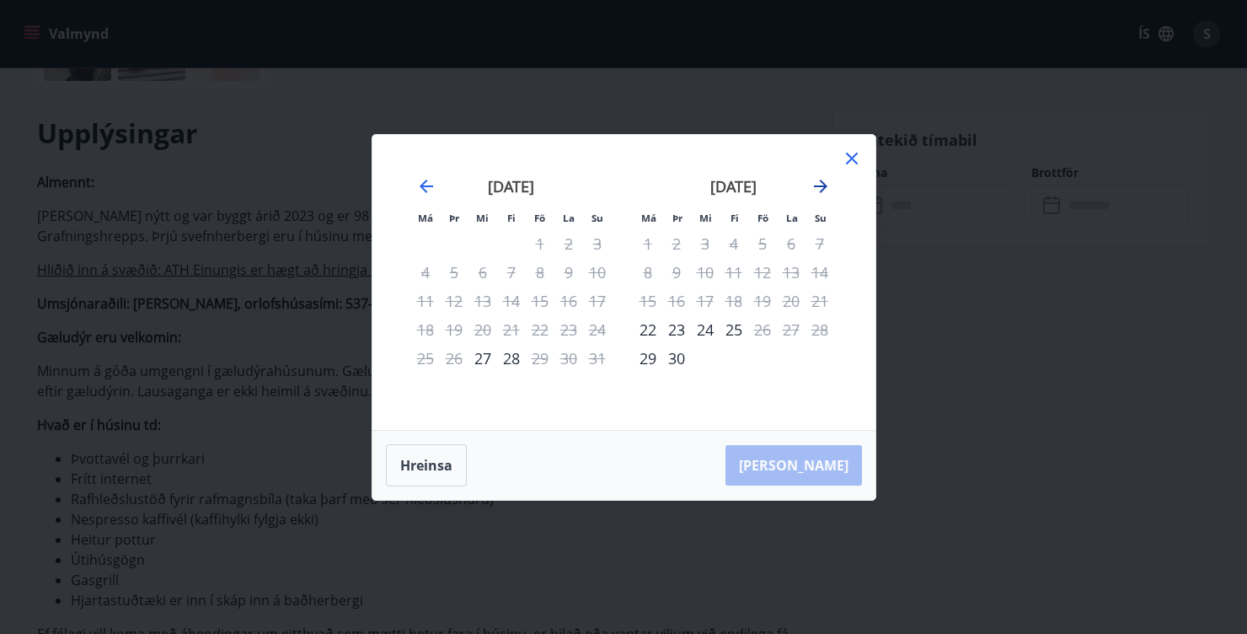
click at [818, 193] on icon "Move forward to switch to the next month." at bounding box center [821, 186] width 20 height 20
click at [849, 163] on icon at bounding box center [852, 158] width 20 height 20
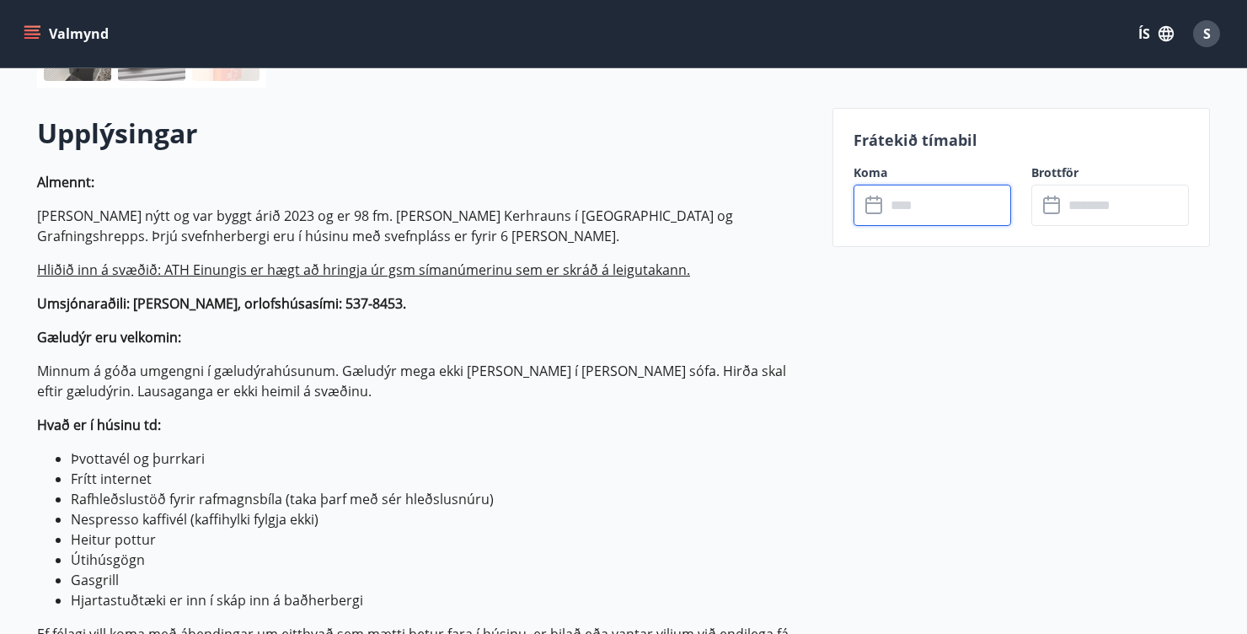
click at [931, 217] on input "text" at bounding box center [949, 205] width 126 height 41
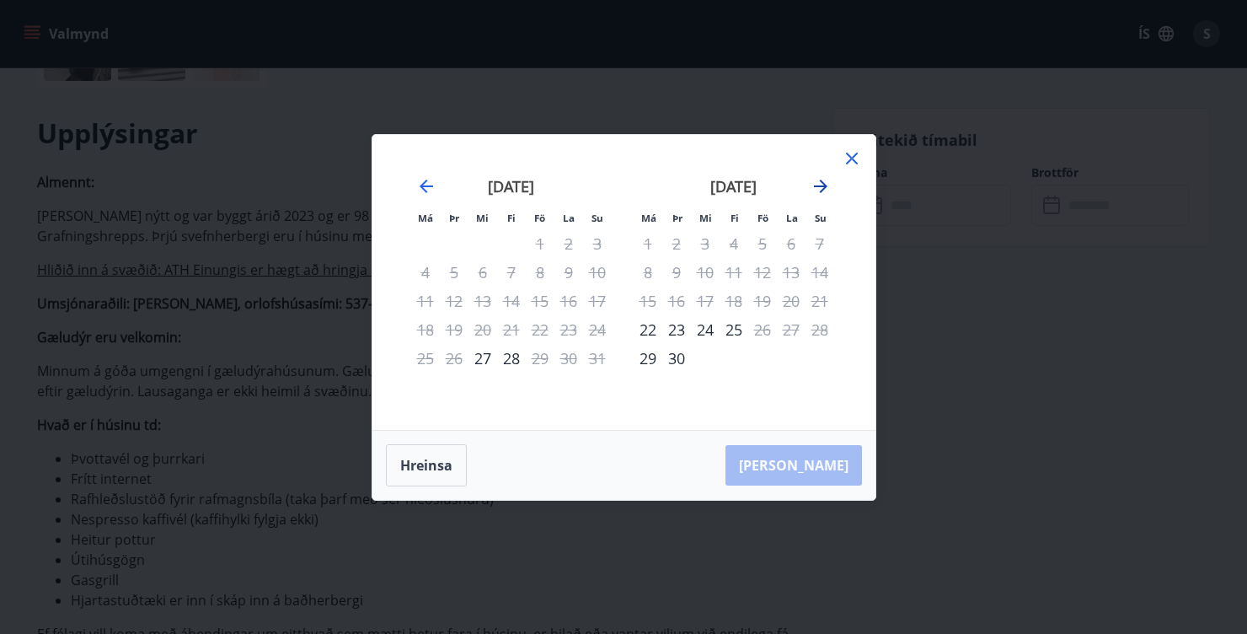
click at [828, 188] on icon "Move forward to switch to the next month." at bounding box center [821, 186] width 20 height 20
click at [829, 191] on icon "Move forward to switch to the next month." at bounding box center [821, 186] width 20 height 20
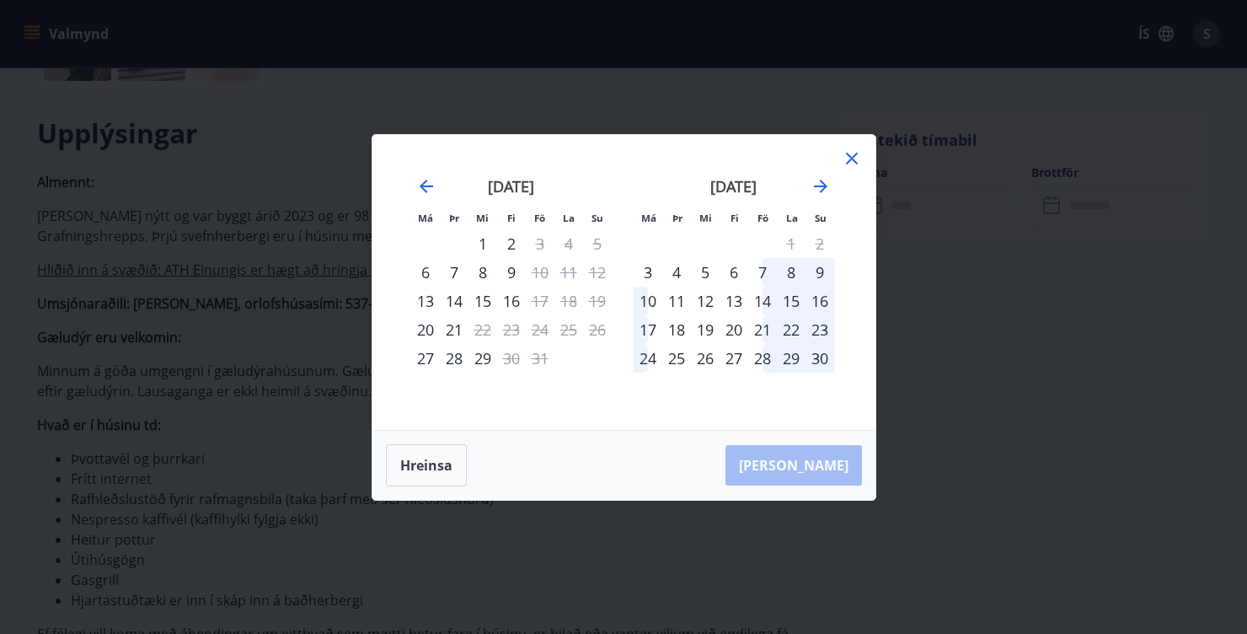
click at [764, 299] on div "14" at bounding box center [762, 301] width 29 height 29
click at [821, 303] on div "16" at bounding box center [820, 301] width 29 height 29
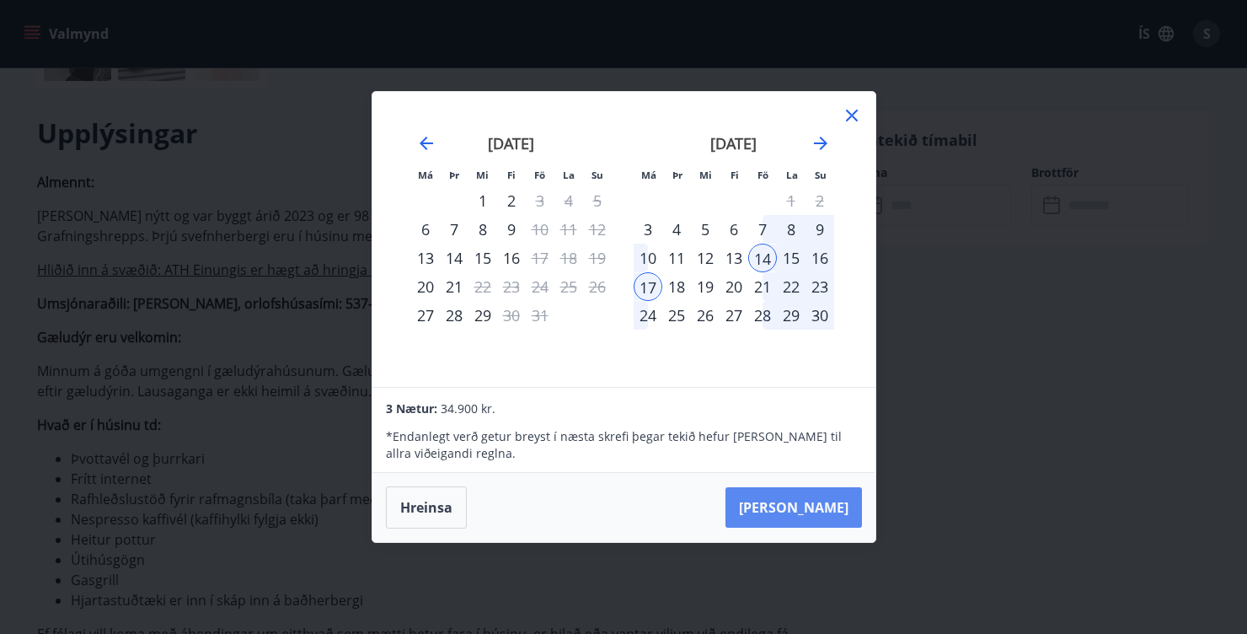
click at [828, 510] on button "[PERSON_NAME]" at bounding box center [794, 507] width 137 height 40
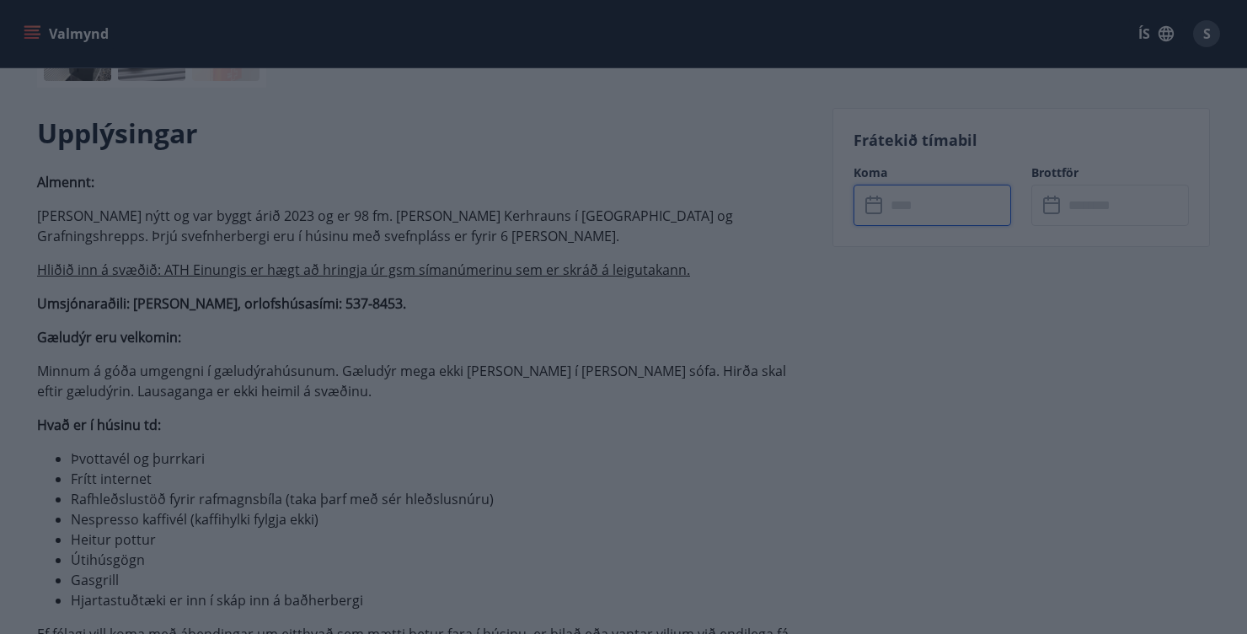
type input "******"
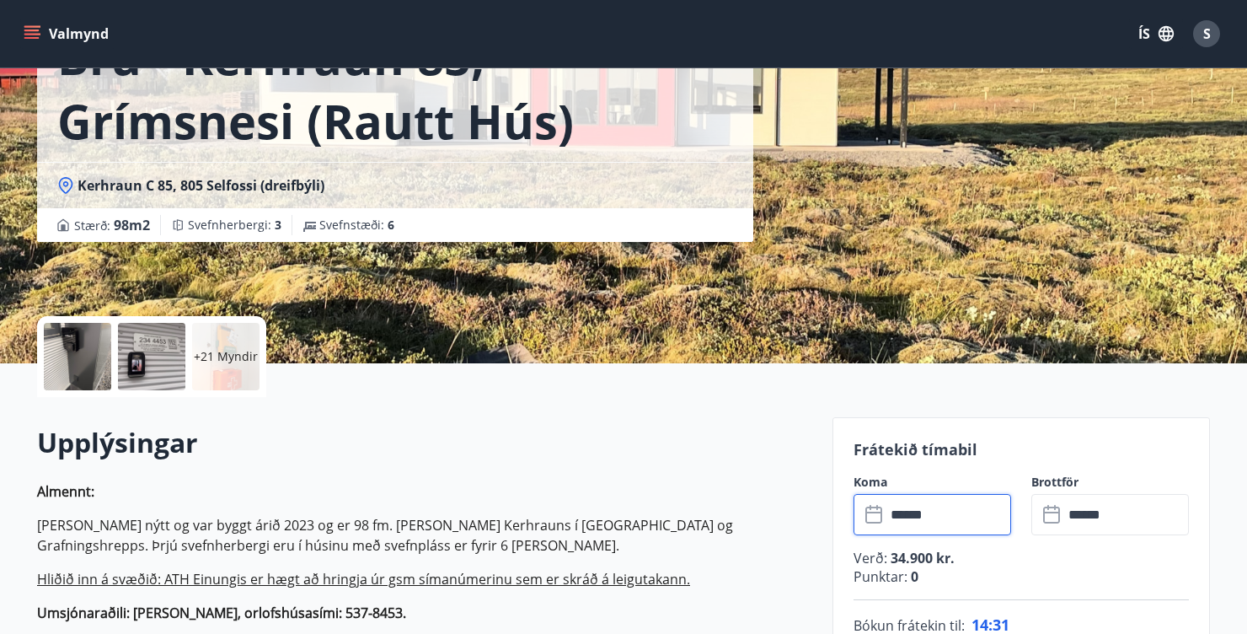
scroll to position [0, 0]
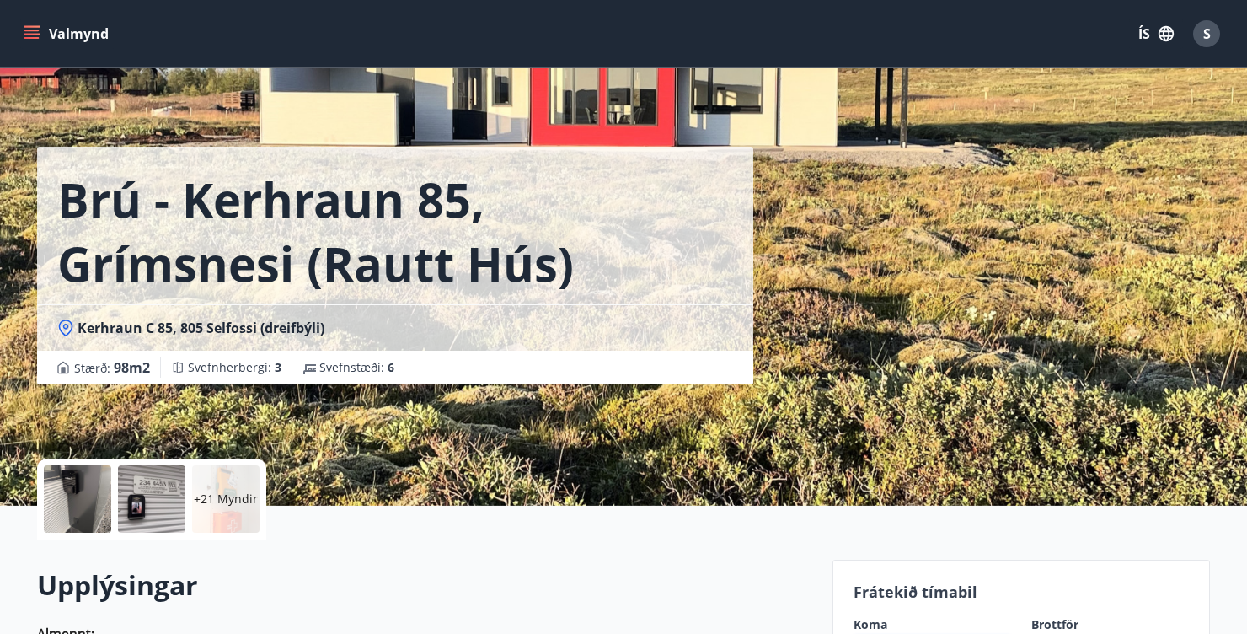
click at [88, 497] on div at bounding box center [77, 498] width 67 height 67
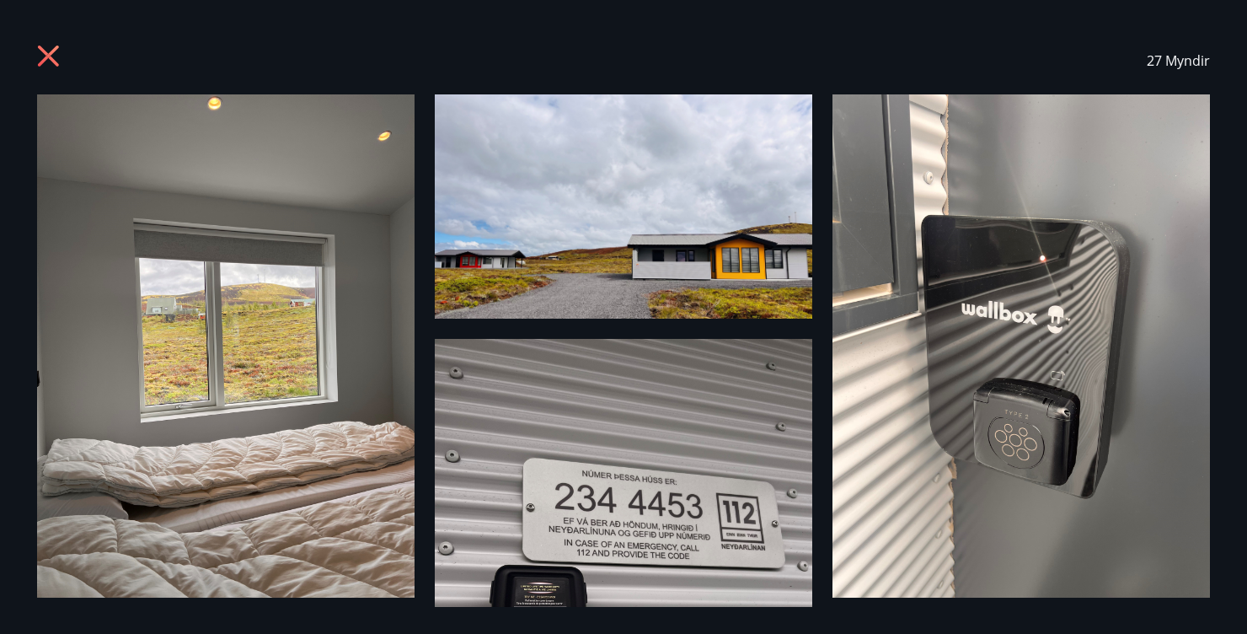
click at [1177, 380] on img at bounding box center [1022, 345] width 378 height 503
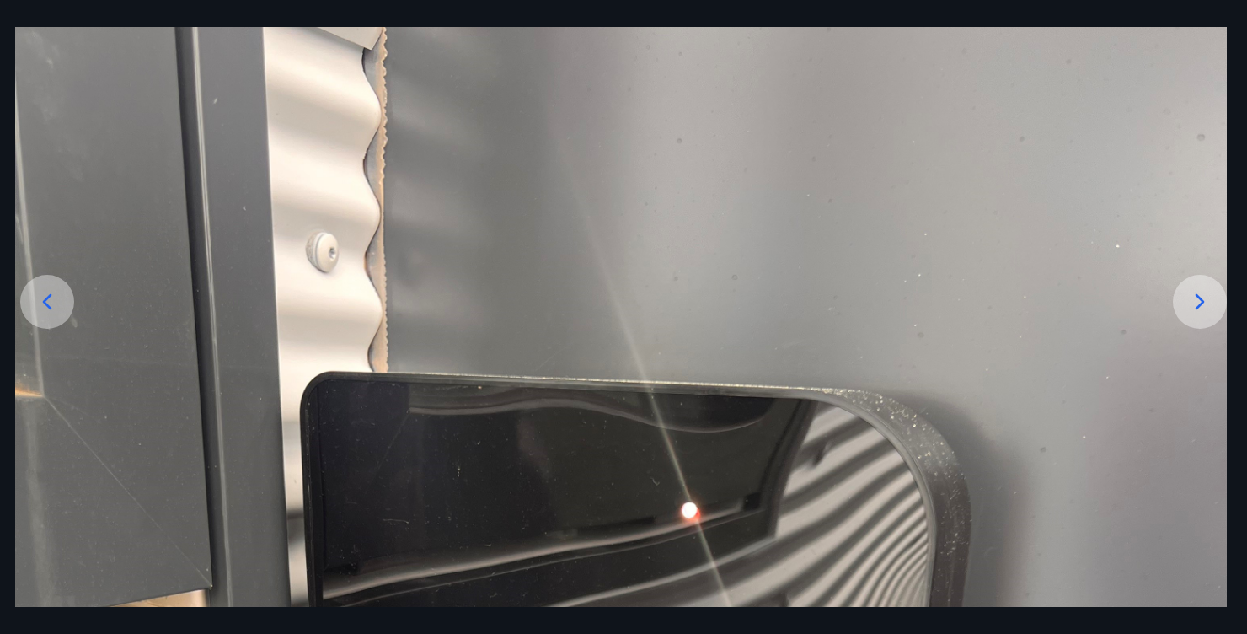
scroll to position [108, 0]
click at [1203, 312] on icon at bounding box center [1200, 304] width 9 height 16
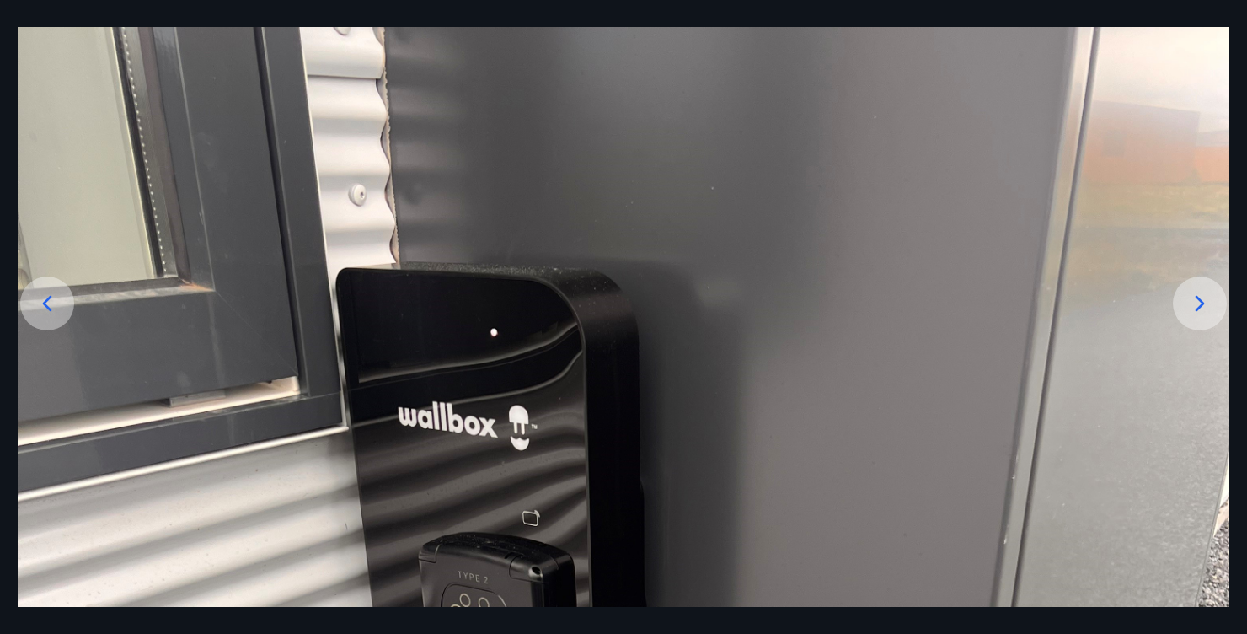
click at [1204, 317] on icon at bounding box center [1200, 303] width 27 height 27
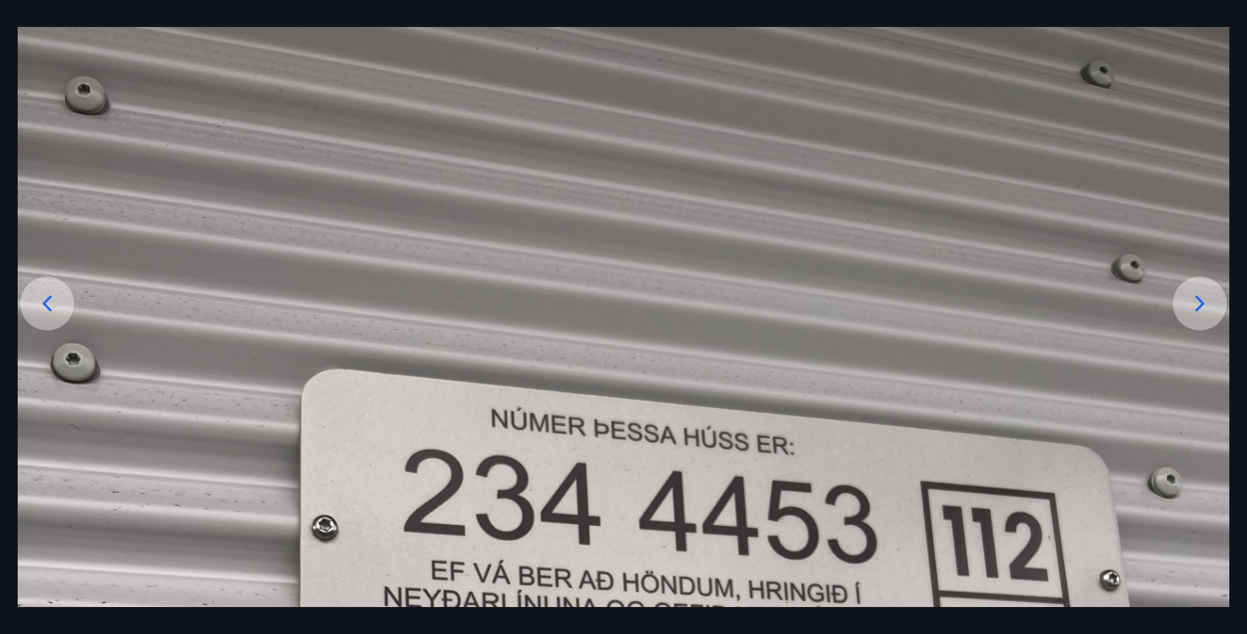
click at [1205, 317] on icon at bounding box center [1200, 303] width 27 height 27
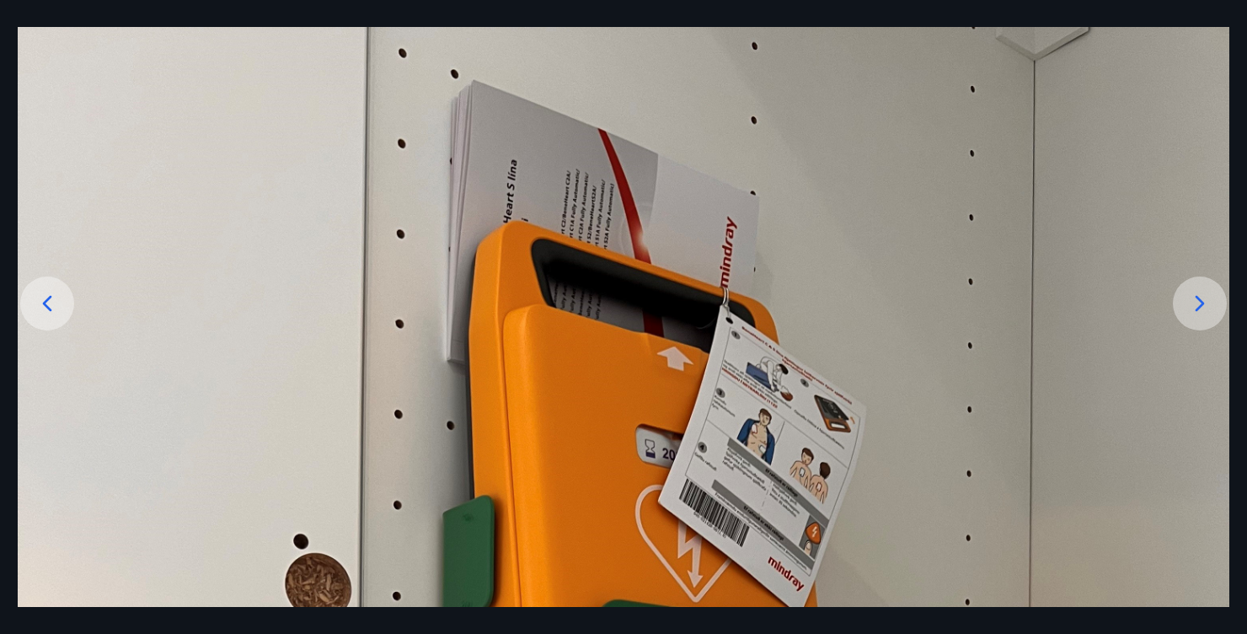
click at [1209, 317] on icon at bounding box center [1200, 303] width 27 height 27
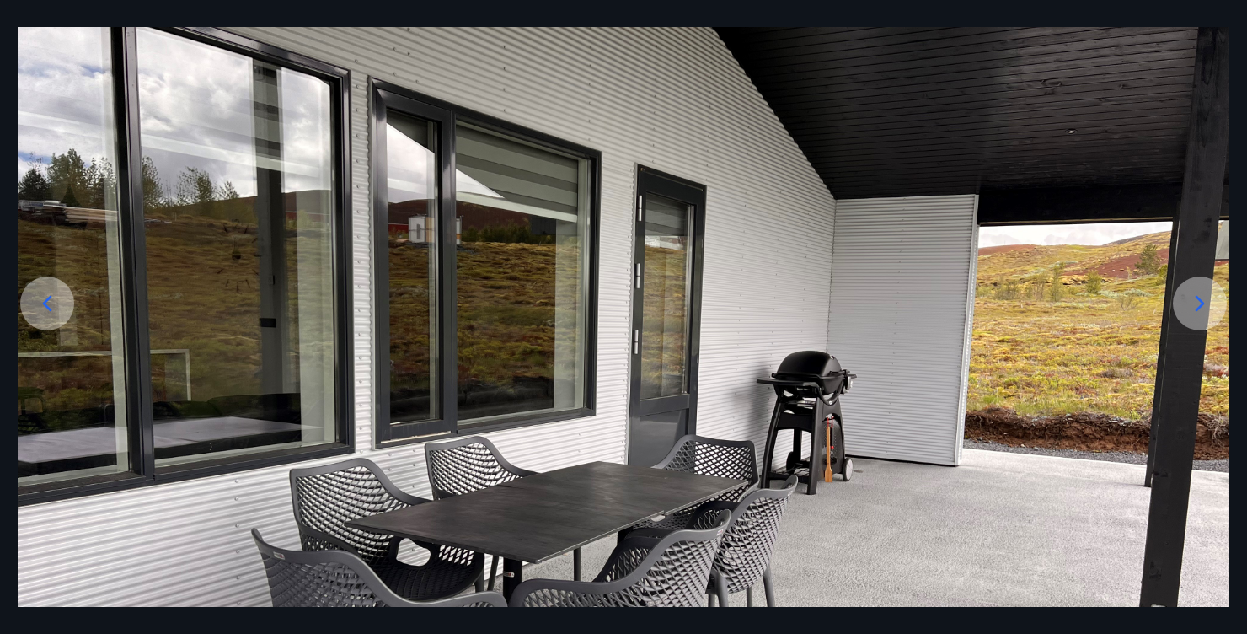
click at [1209, 317] on icon at bounding box center [1200, 303] width 27 height 27
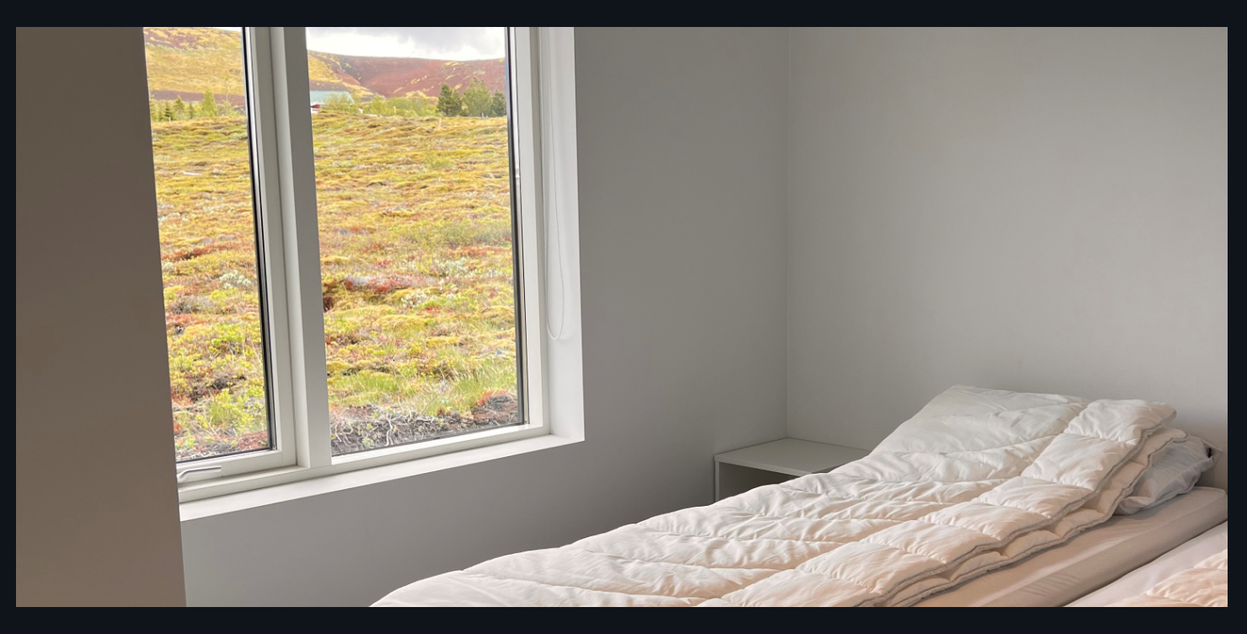
scroll to position [517, 0]
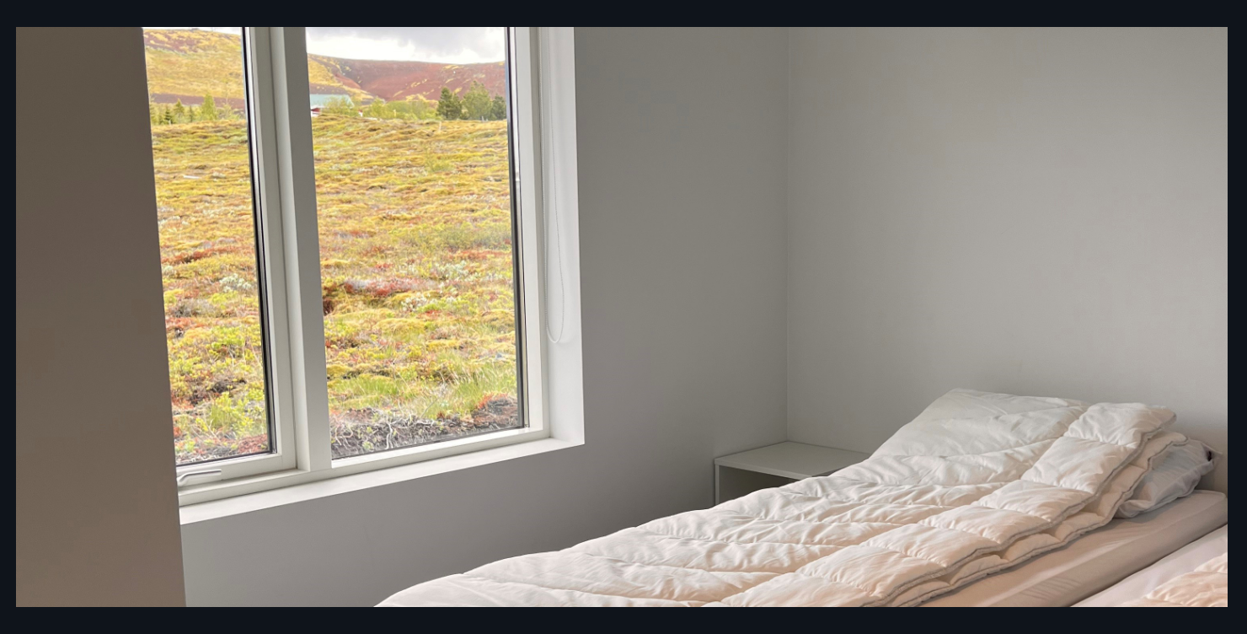
click at [953, 390] on img at bounding box center [622, 386] width 1212 height 1616
click at [1209, 305] on img at bounding box center [622, 386] width 1212 height 1616
click at [1207, 305] on img at bounding box center [622, 386] width 1212 height 1616
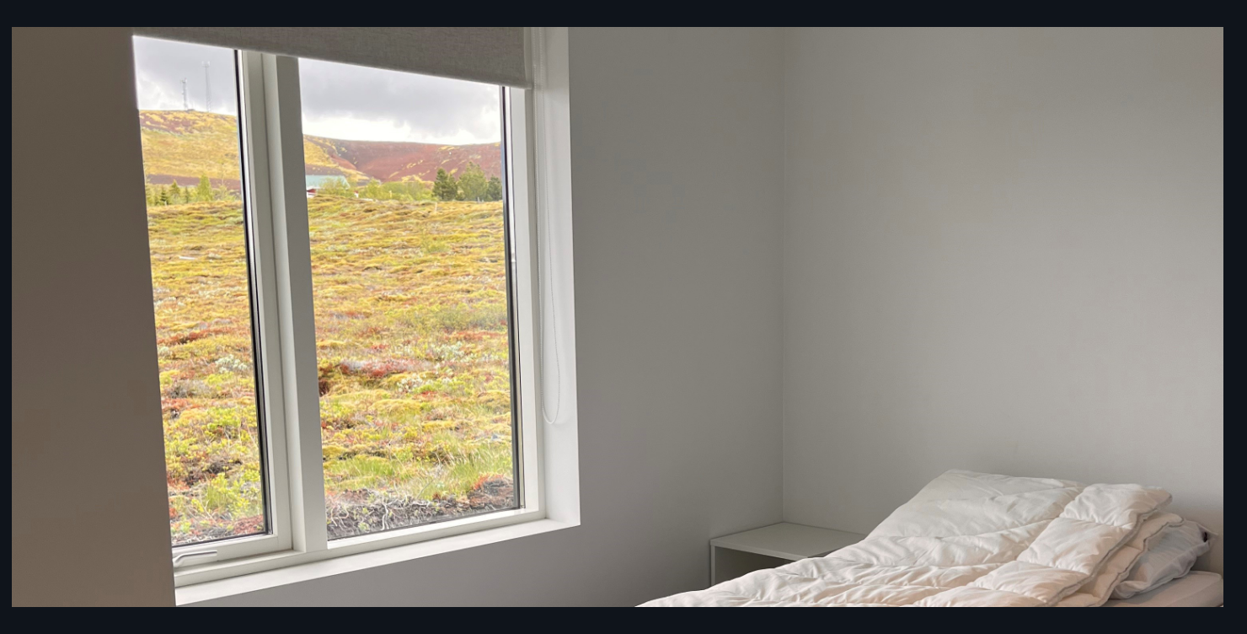
scroll to position [0, 0]
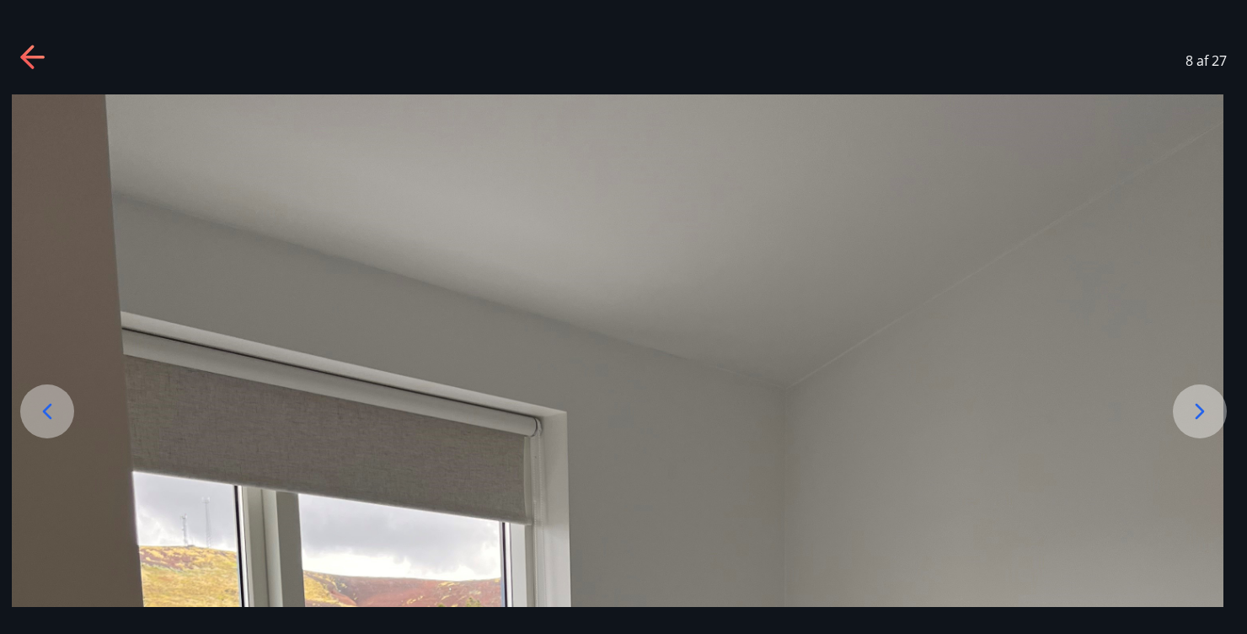
click at [1192, 425] on icon at bounding box center [1200, 411] width 27 height 27
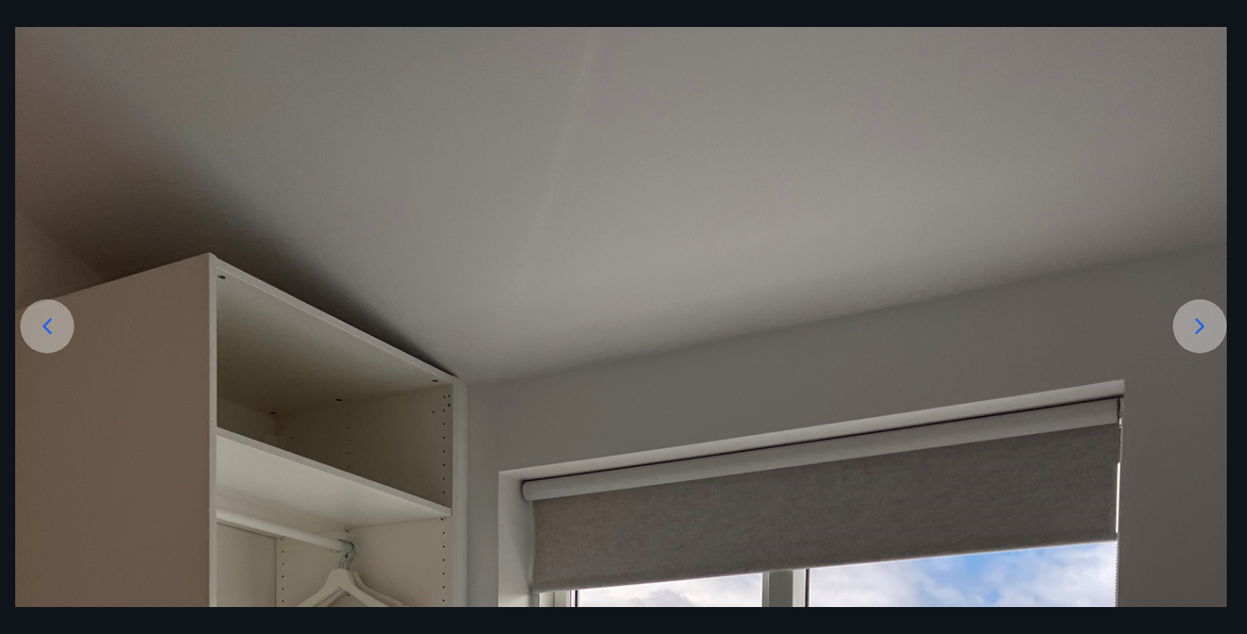
scroll to position [126, 0]
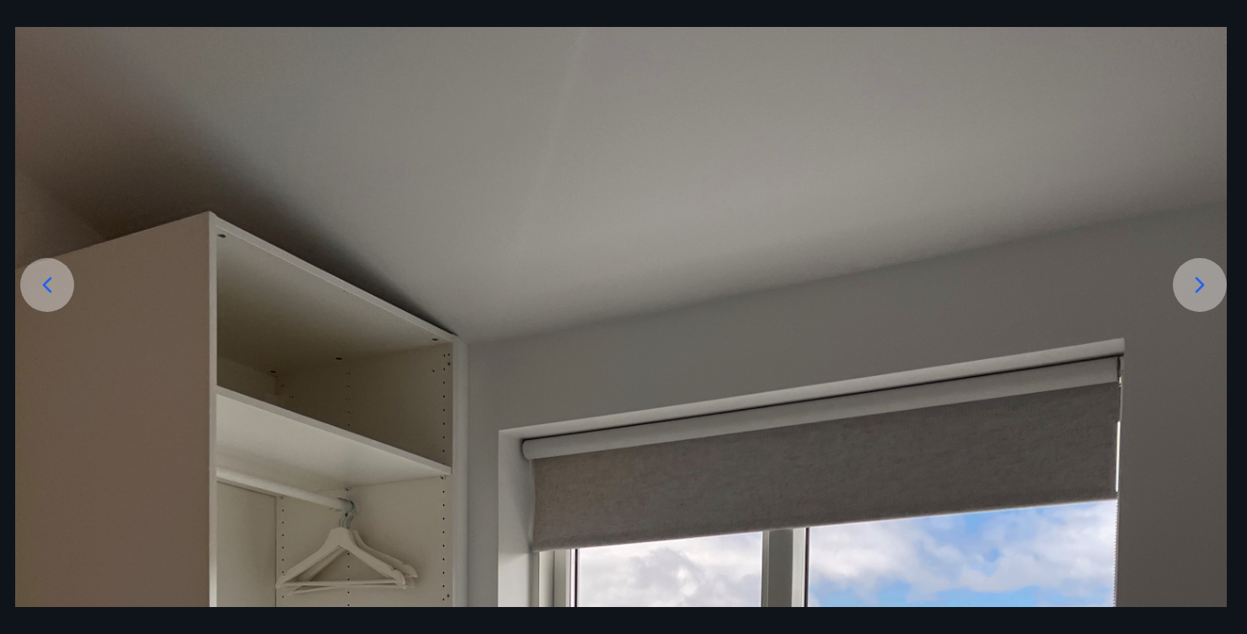
click at [1204, 298] on icon at bounding box center [1200, 284] width 27 height 27
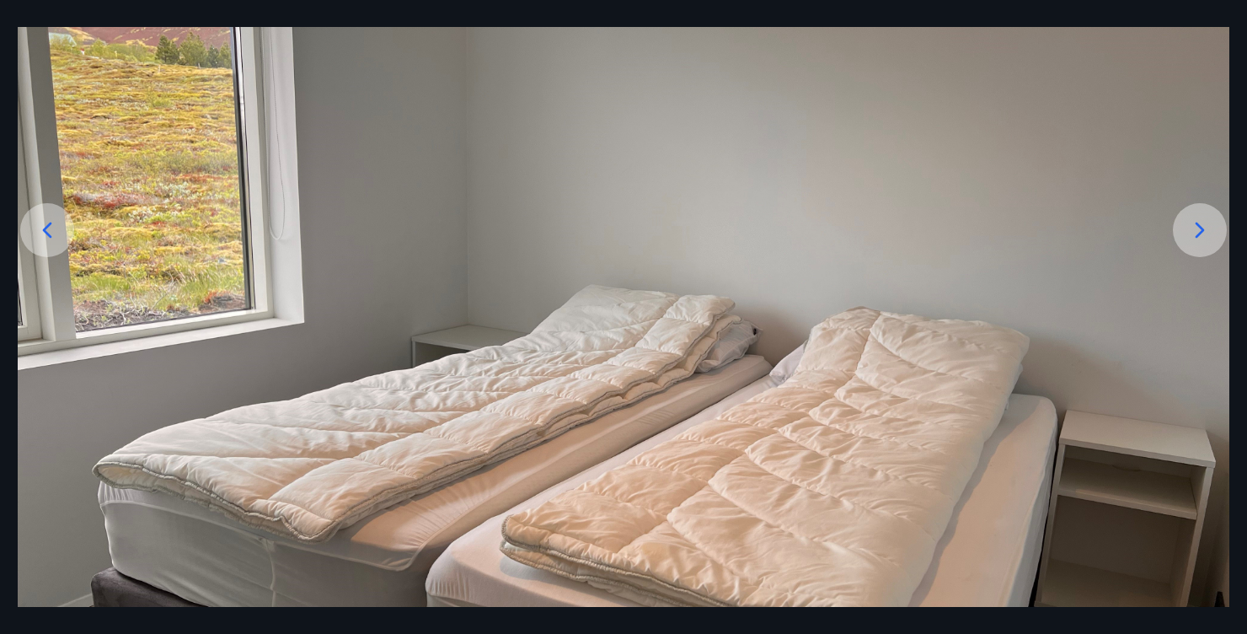
scroll to position [164, 0]
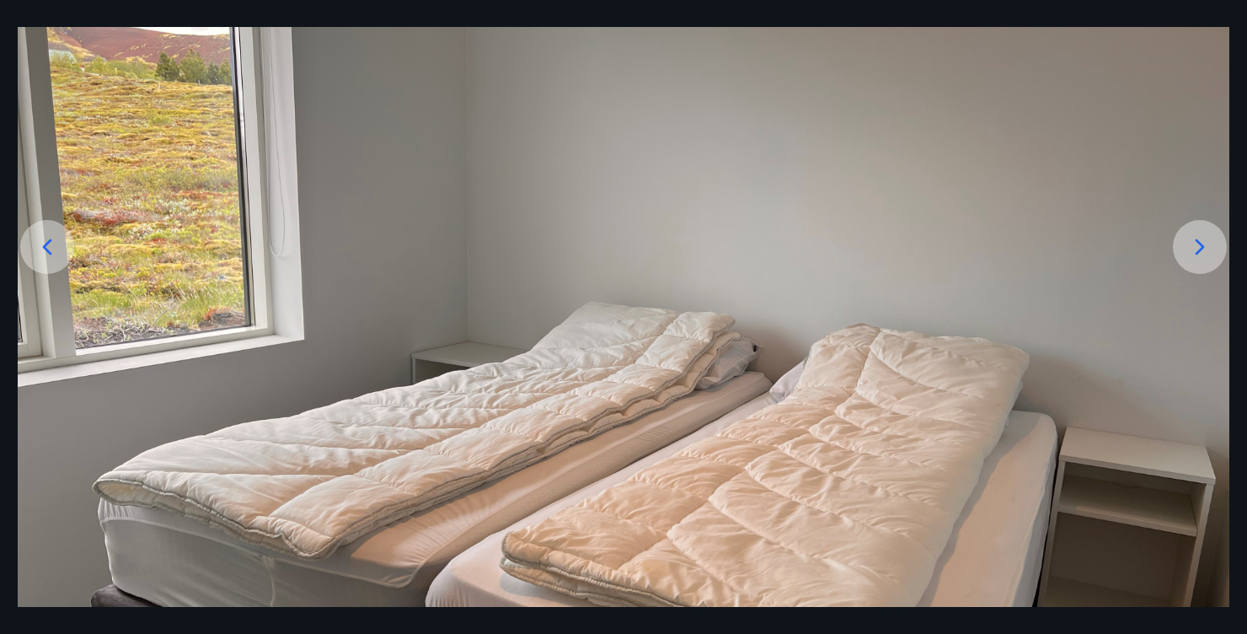
click at [1196, 260] on icon at bounding box center [1200, 246] width 27 height 27
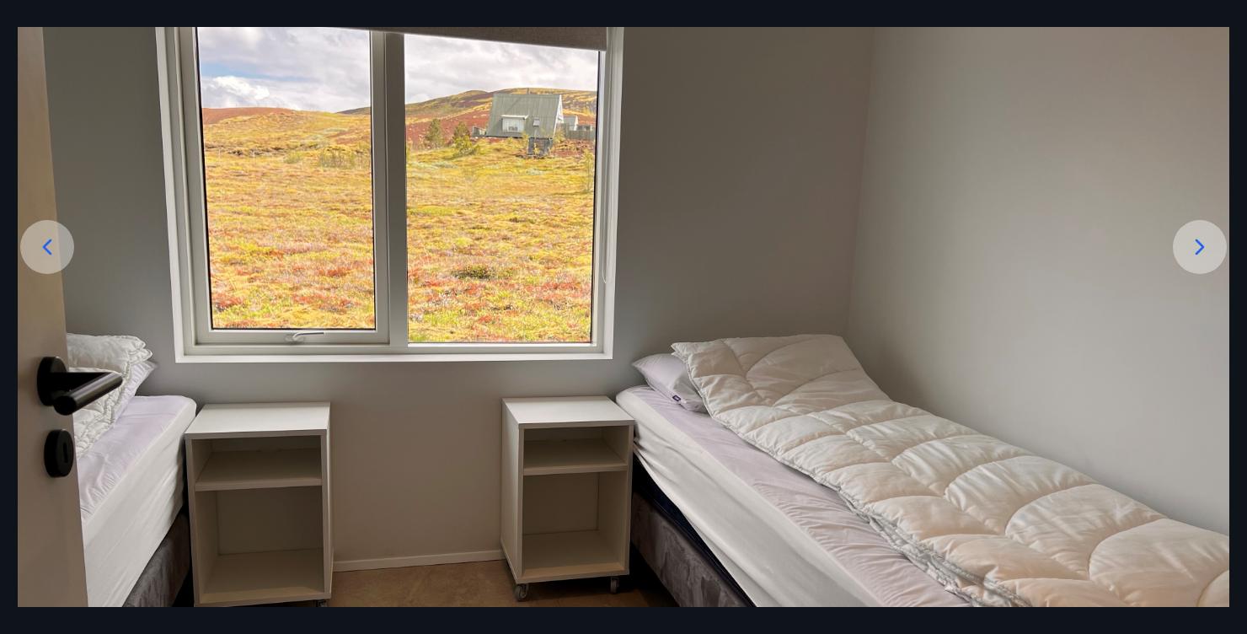
click at [1193, 260] on icon at bounding box center [1200, 246] width 27 height 27
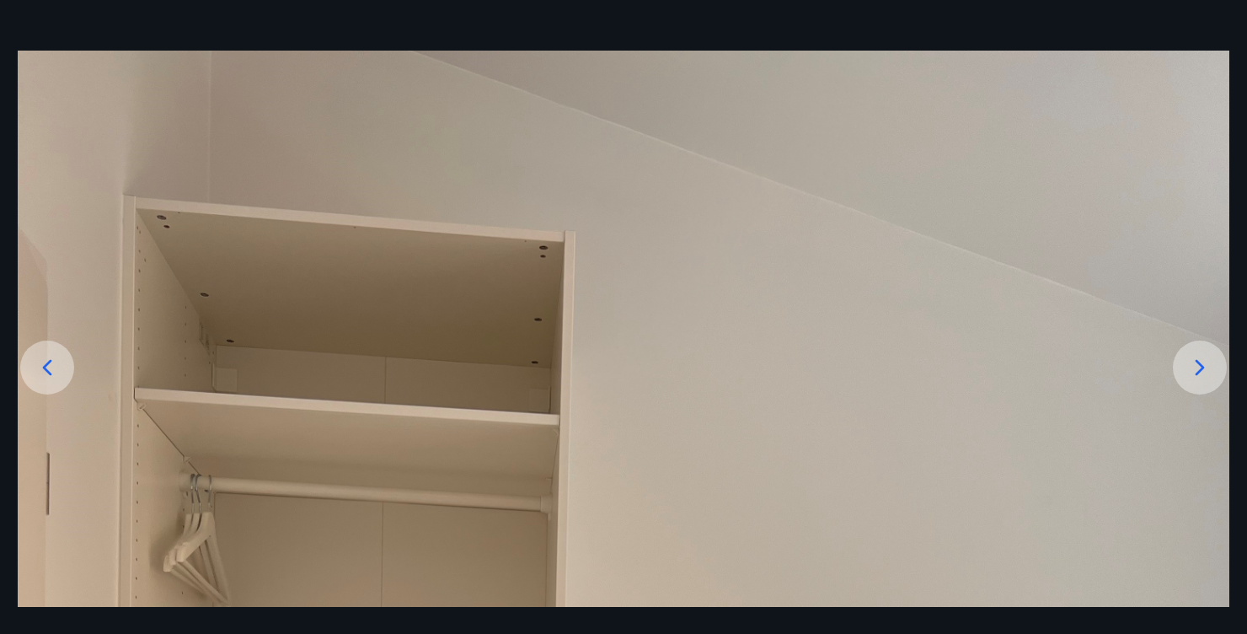
scroll to position [45, 0]
click at [1206, 380] on icon at bounding box center [1200, 366] width 27 height 27
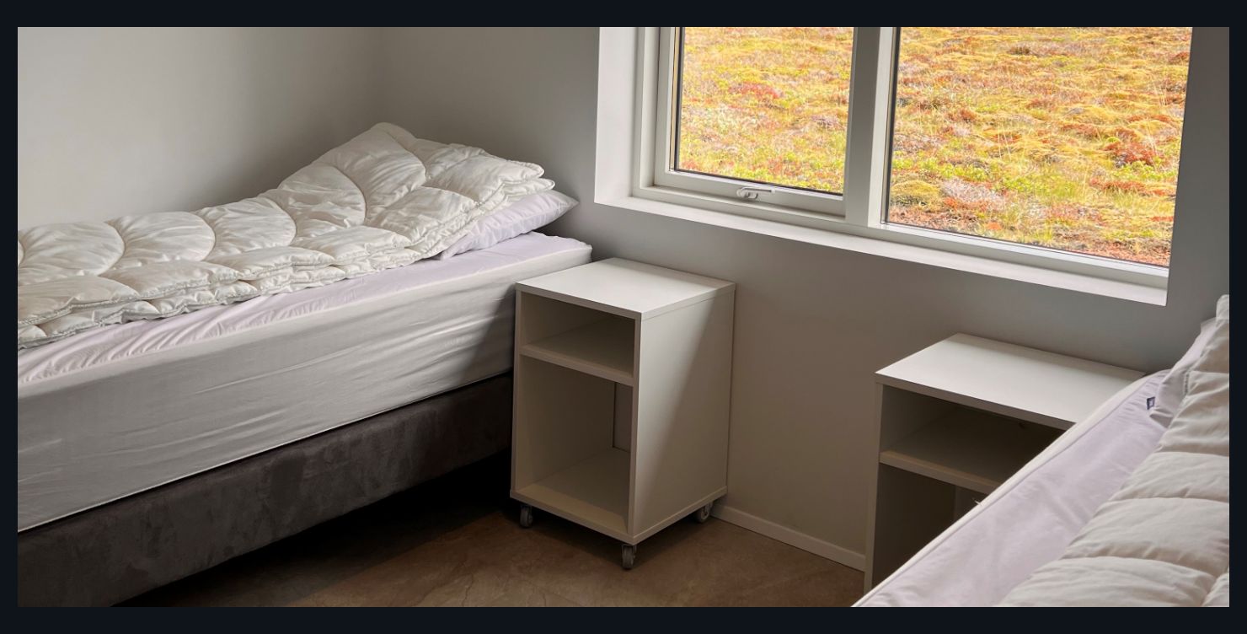
scroll to position [752, 0]
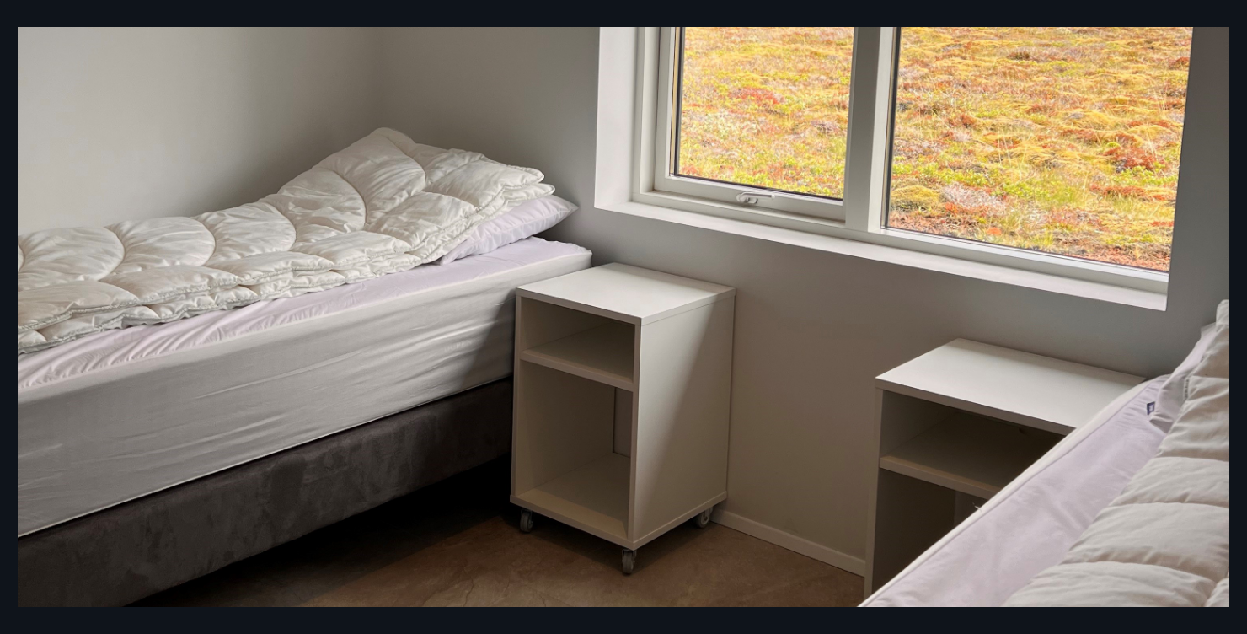
click at [1198, 320] on img at bounding box center [624, 151] width 1212 height 1616
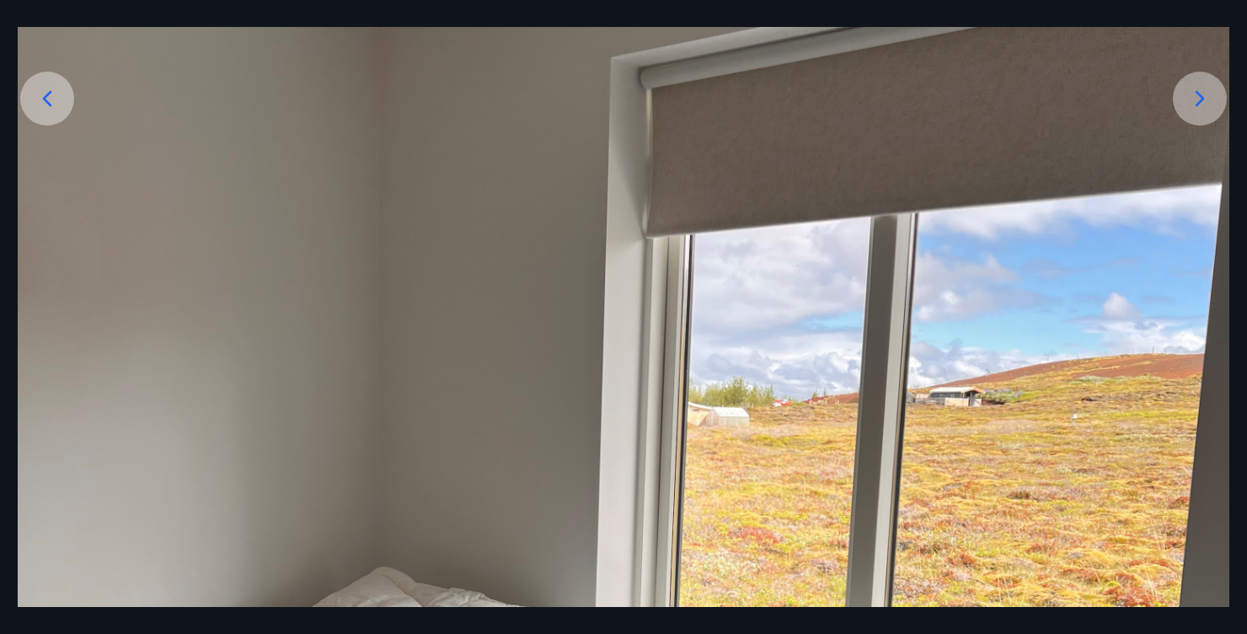
scroll to position [291, 0]
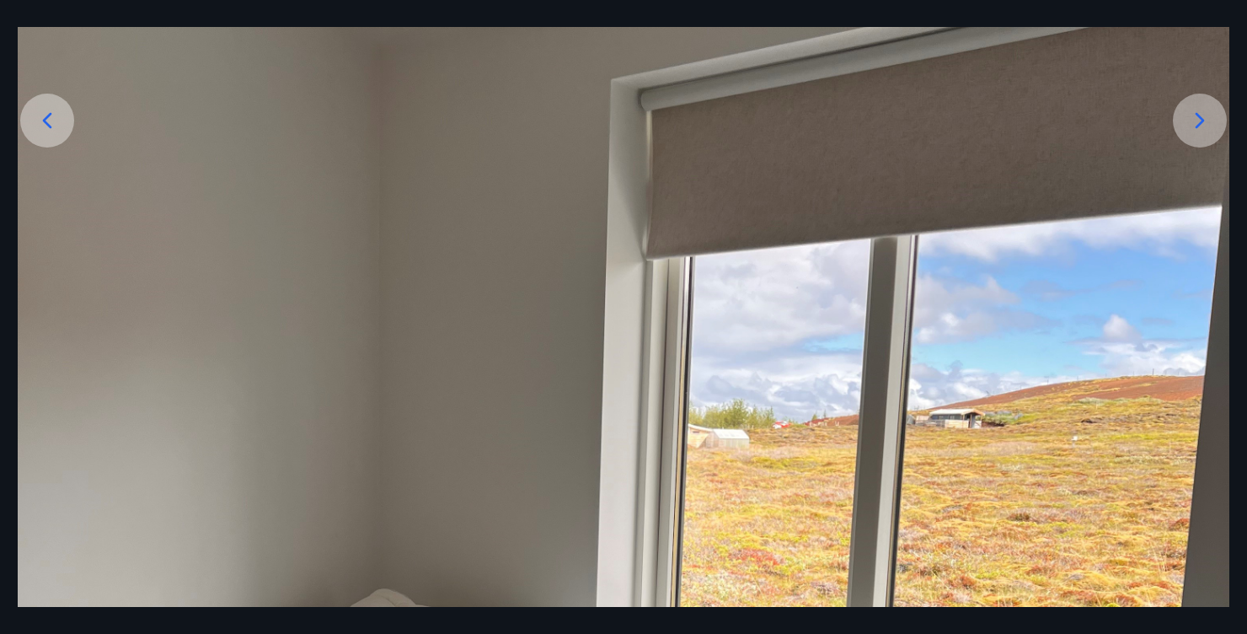
click at [1196, 147] on div at bounding box center [1200, 121] width 54 height 54
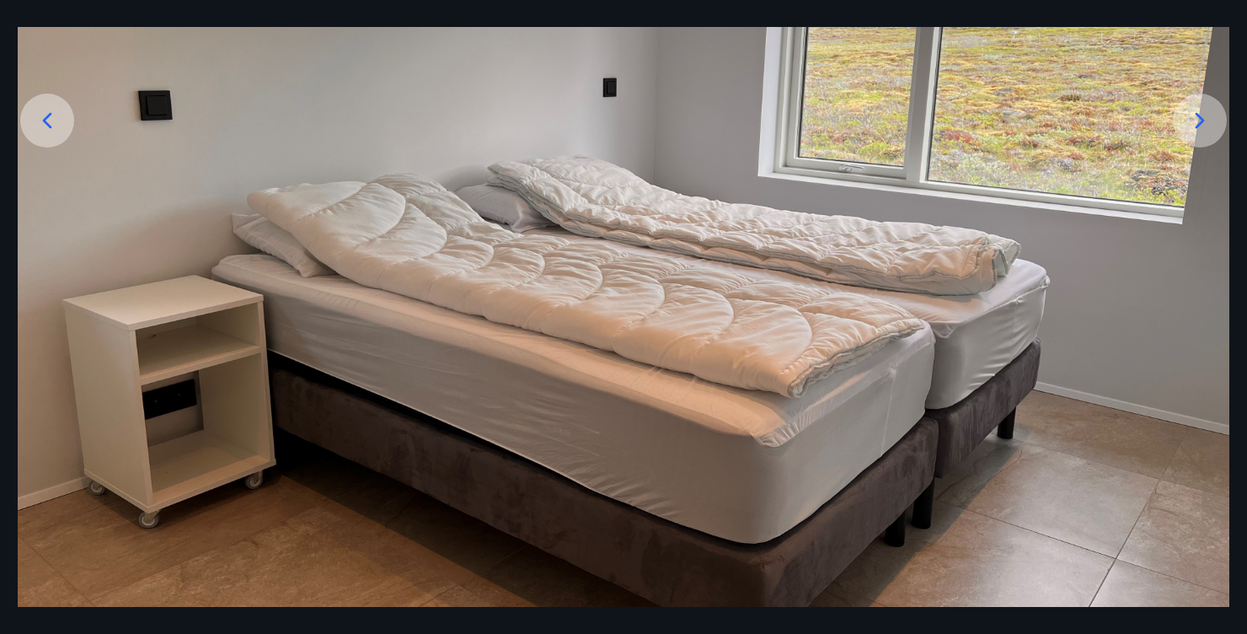
click at [1201, 134] on icon at bounding box center [1200, 120] width 27 height 27
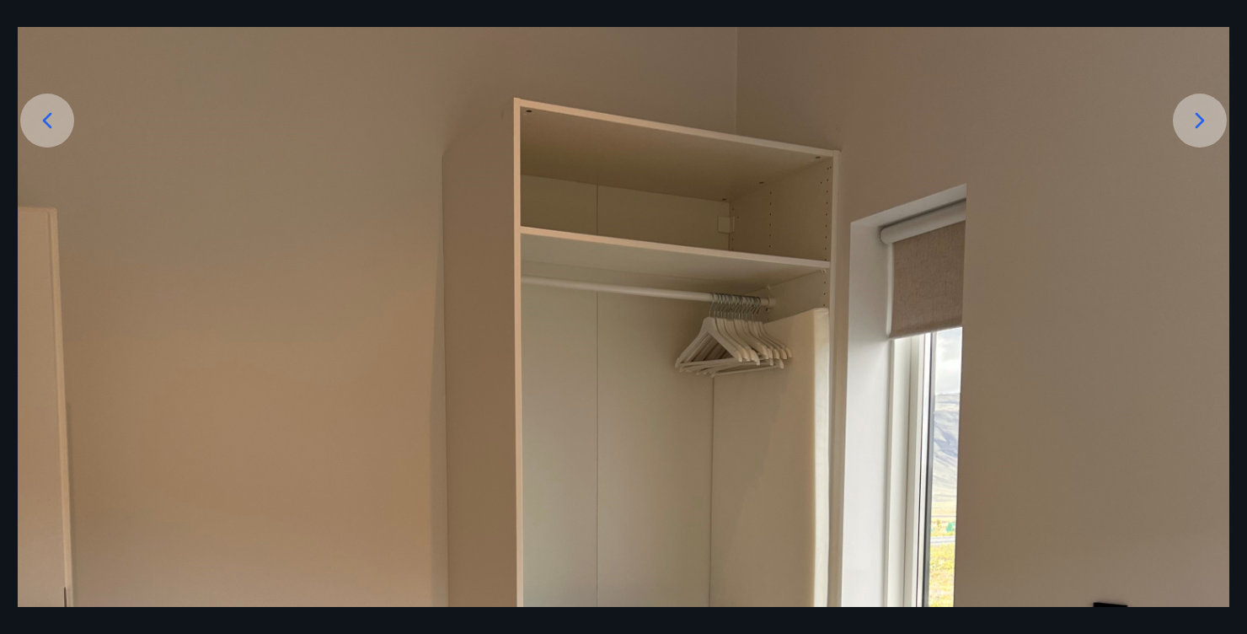
click at [1202, 147] on div at bounding box center [1200, 121] width 54 height 54
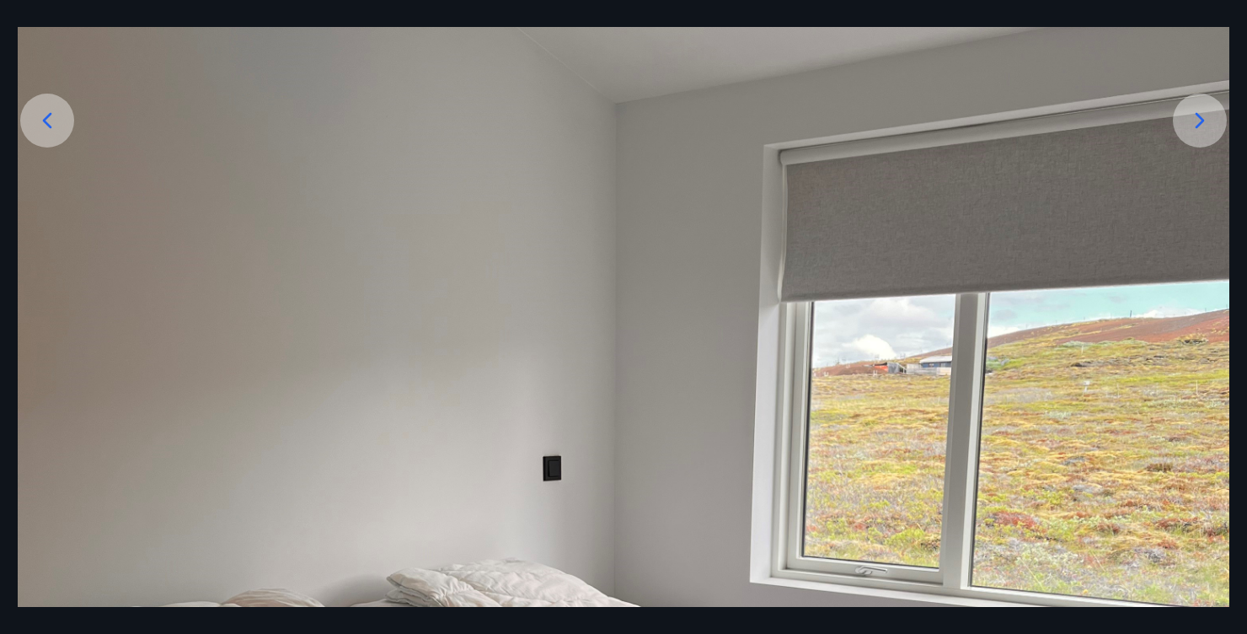
click at [1198, 147] on div at bounding box center [1200, 121] width 54 height 54
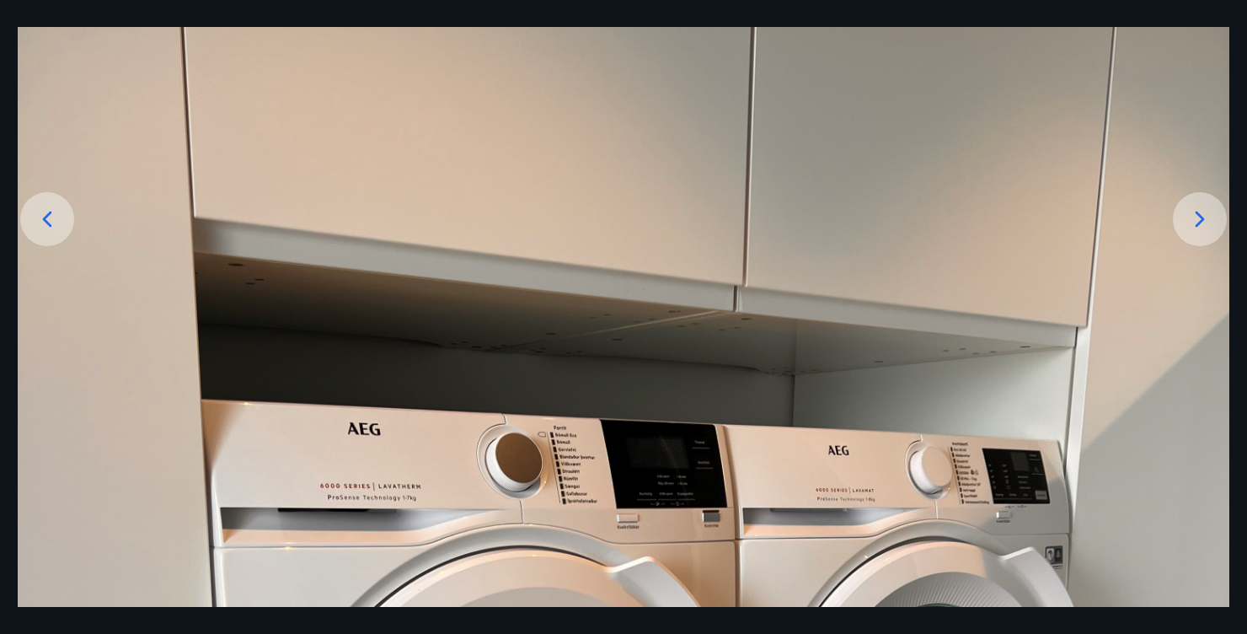
scroll to position [193, 0]
click at [1201, 232] on icon at bounding box center [1200, 218] width 27 height 27
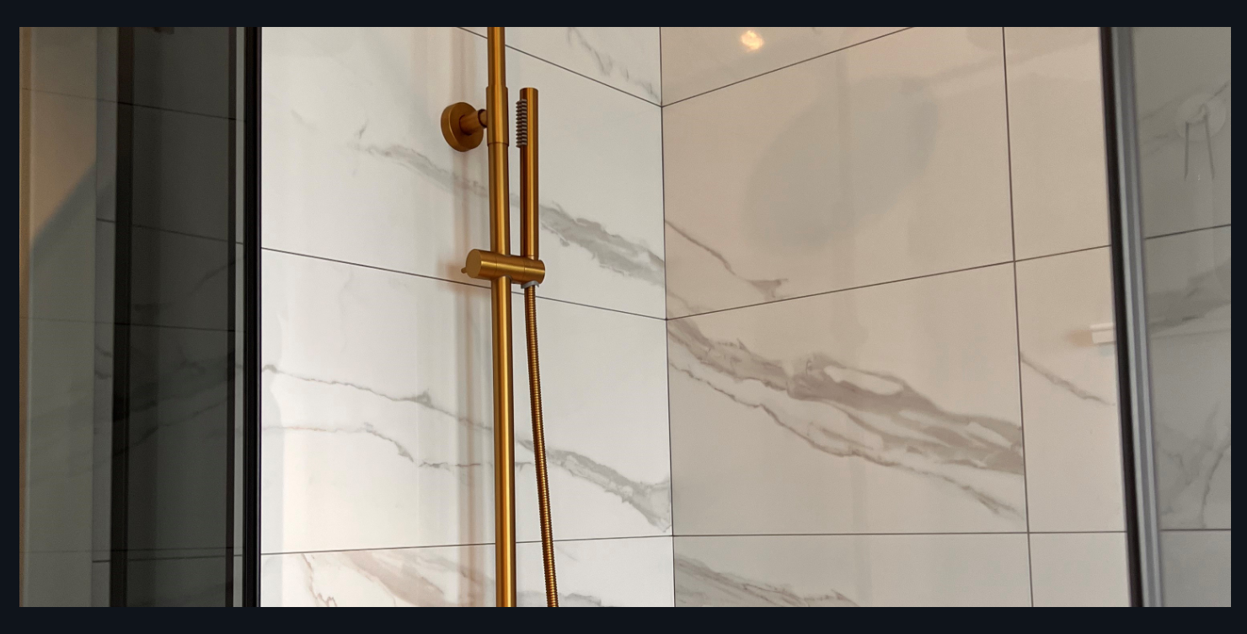
scroll to position [467, 0]
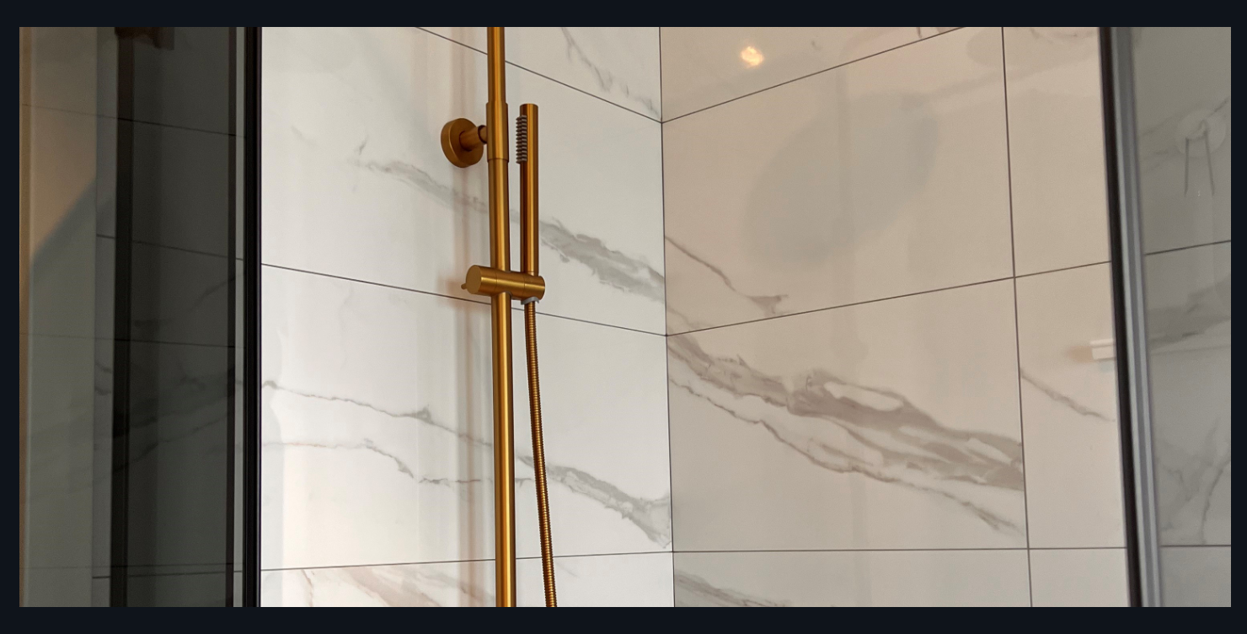
click at [90, 352] on img at bounding box center [625, 435] width 1212 height 1616
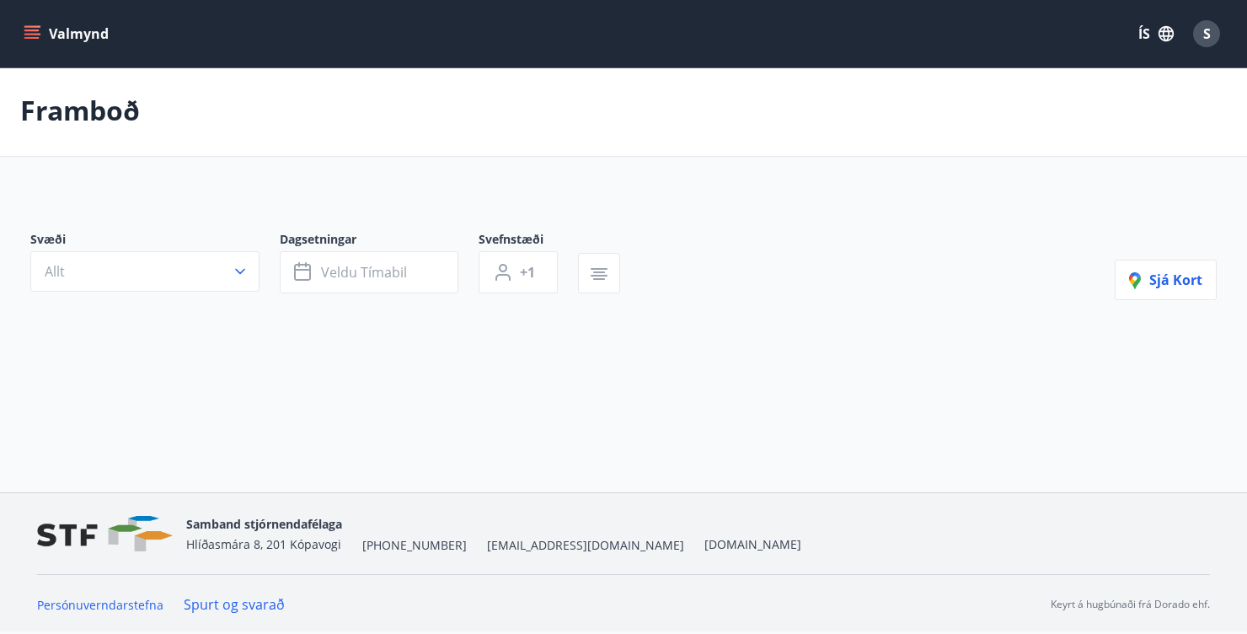
type input "*"
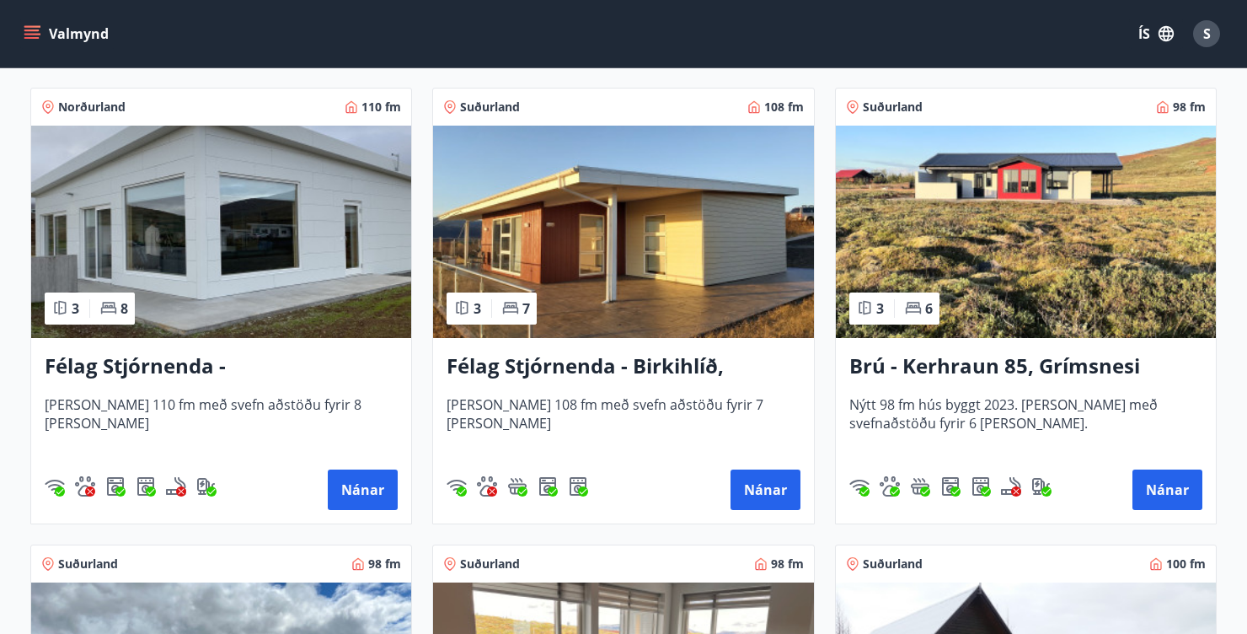
scroll to position [2130, 0]
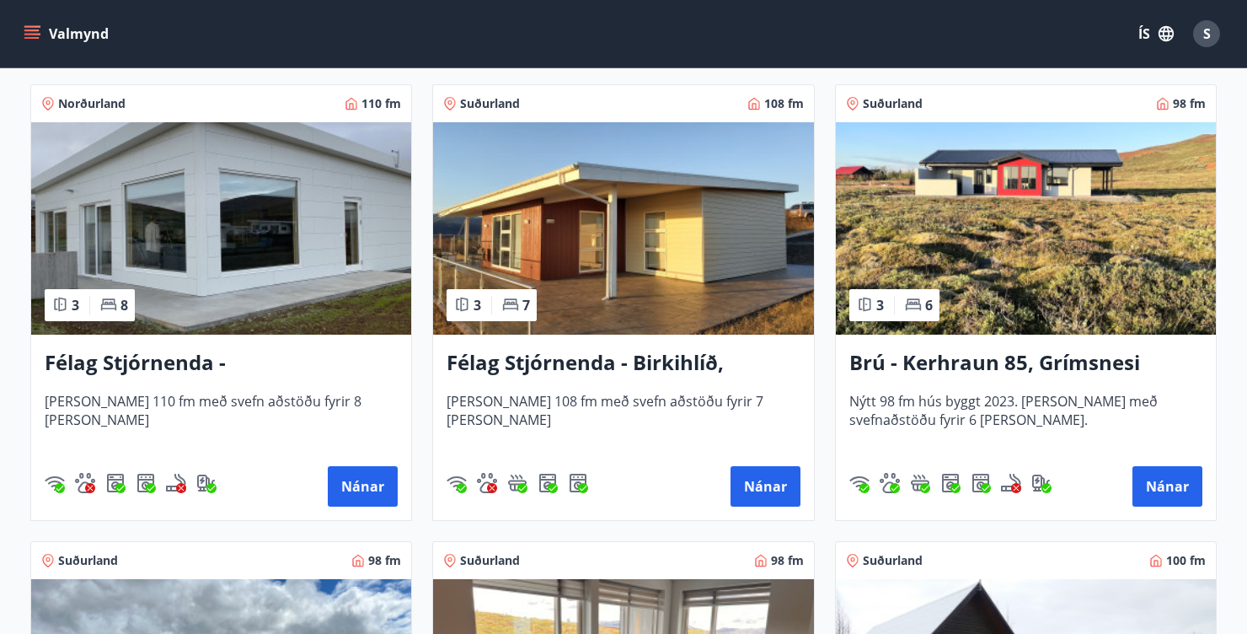
click at [1001, 372] on h3 "Brú - Kerhraun 85, Grímsnesi (rautt hús) (gæludýr velkomin)" at bounding box center [1026, 363] width 353 height 30
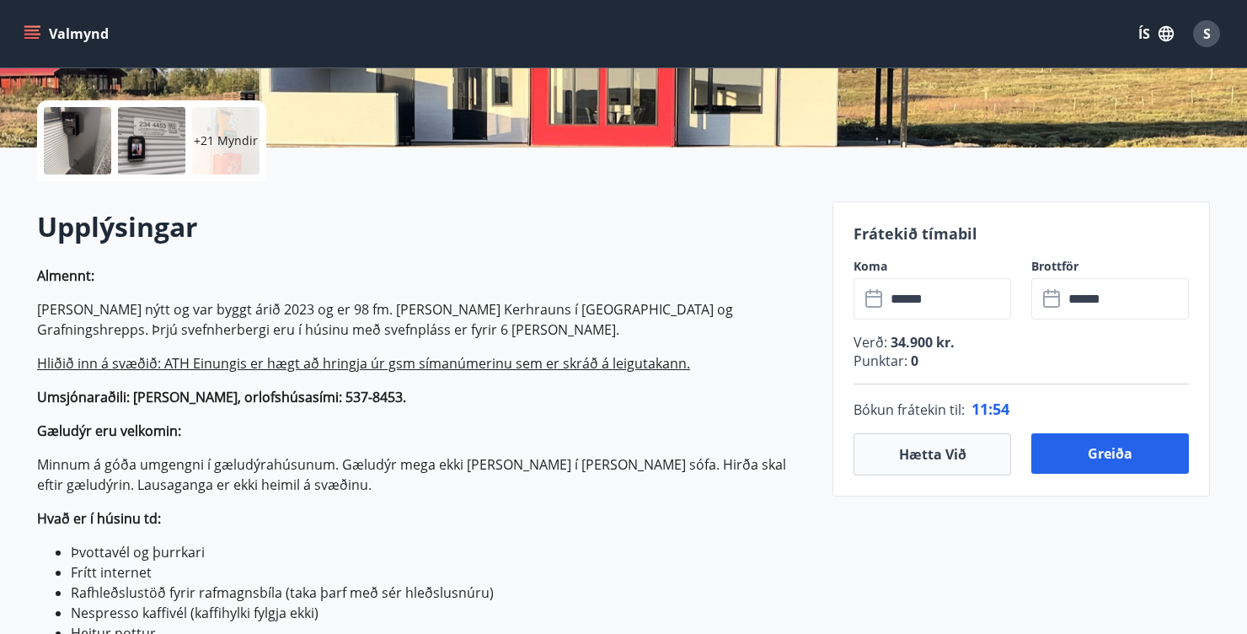
scroll to position [383, 0]
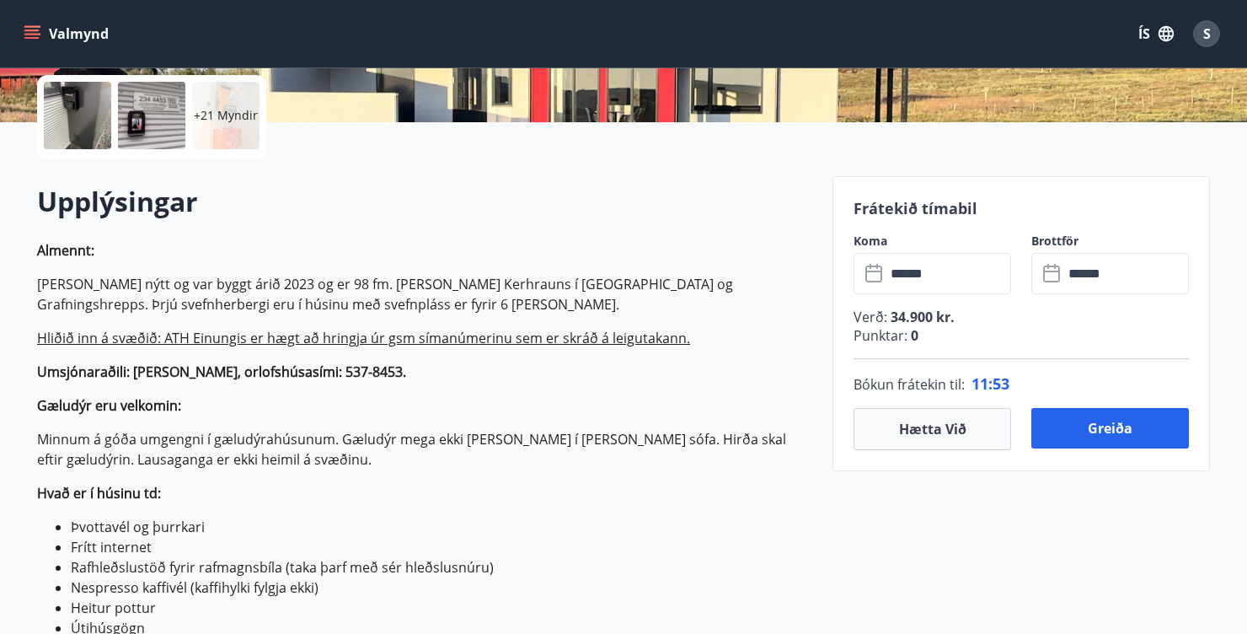
click at [239, 118] on p "+21 Myndir" at bounding box center [226, 115] width 64 height 17
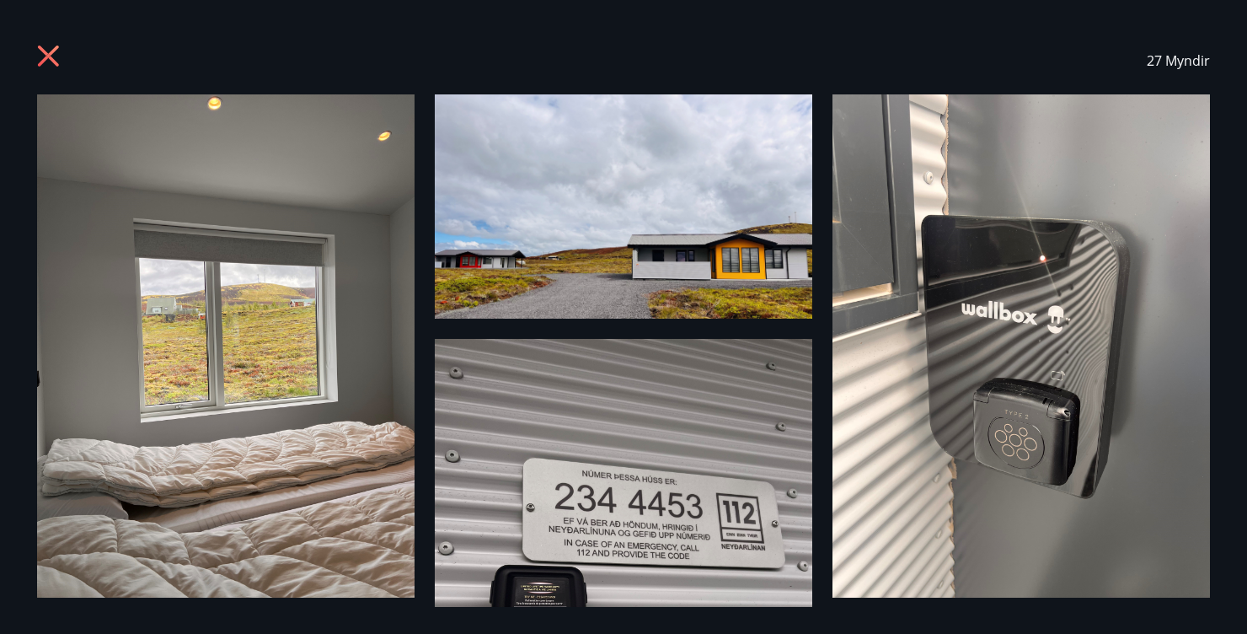
scroll to position [0, 0]
click at [58, 46] on icon at bounding box center [48, 56] width 21 height 21
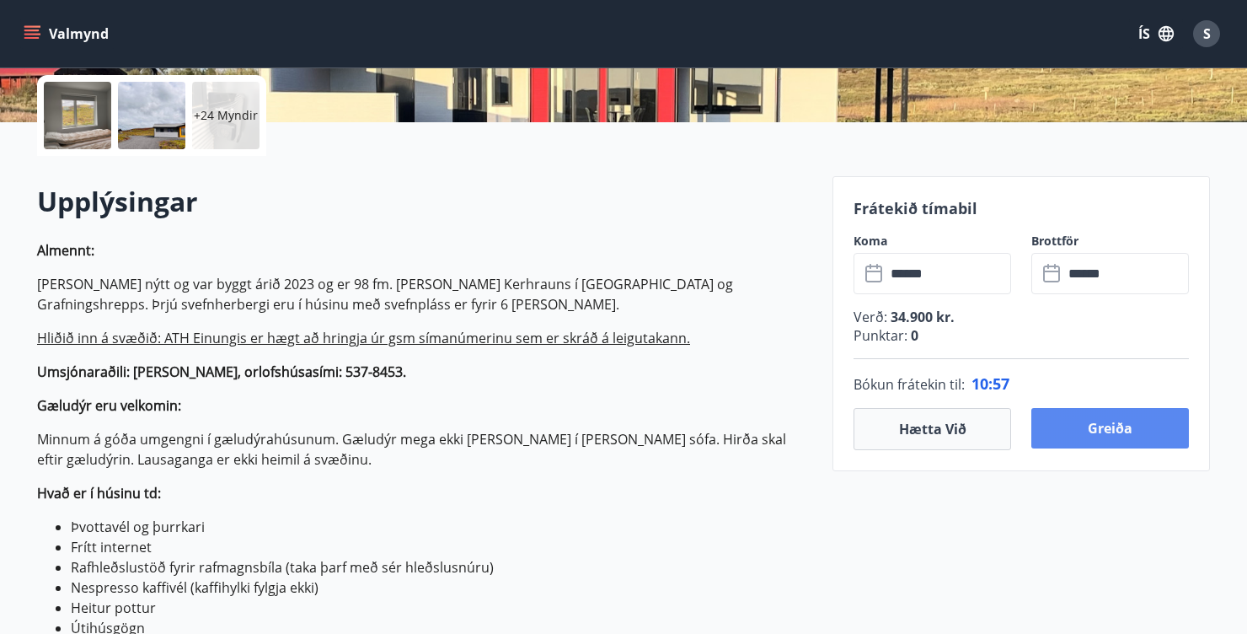
click at [1111, 429] on button "Greiða" at bounding box center [1111, 428] width 158 height 40
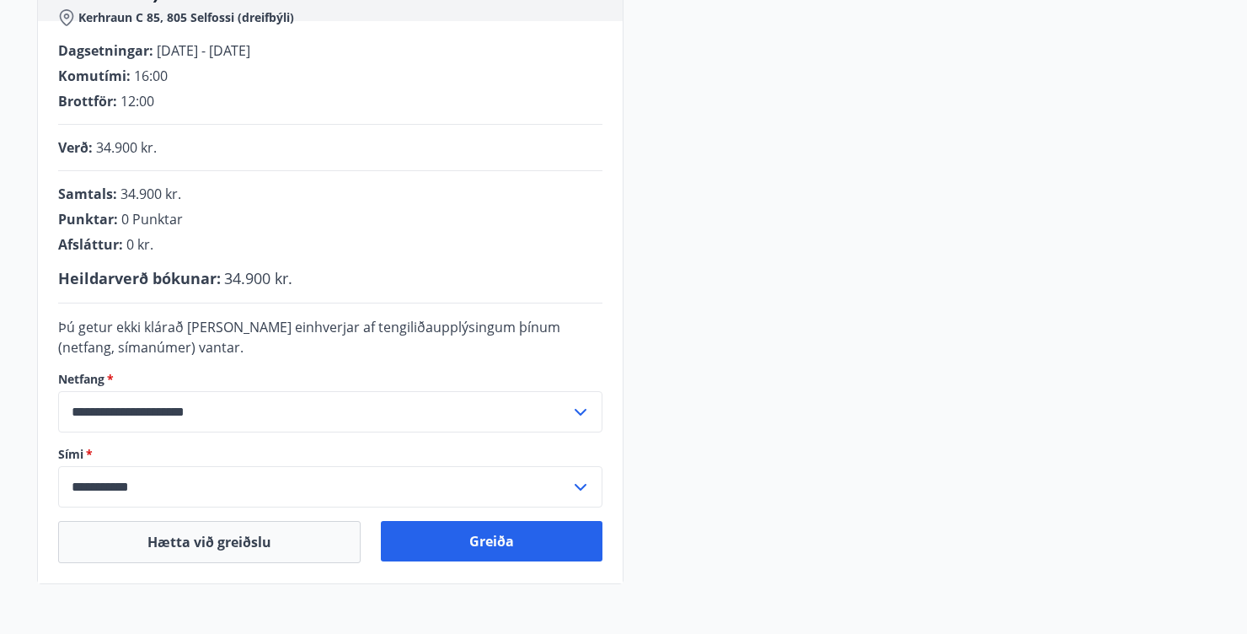
scroll to position [323, 0]
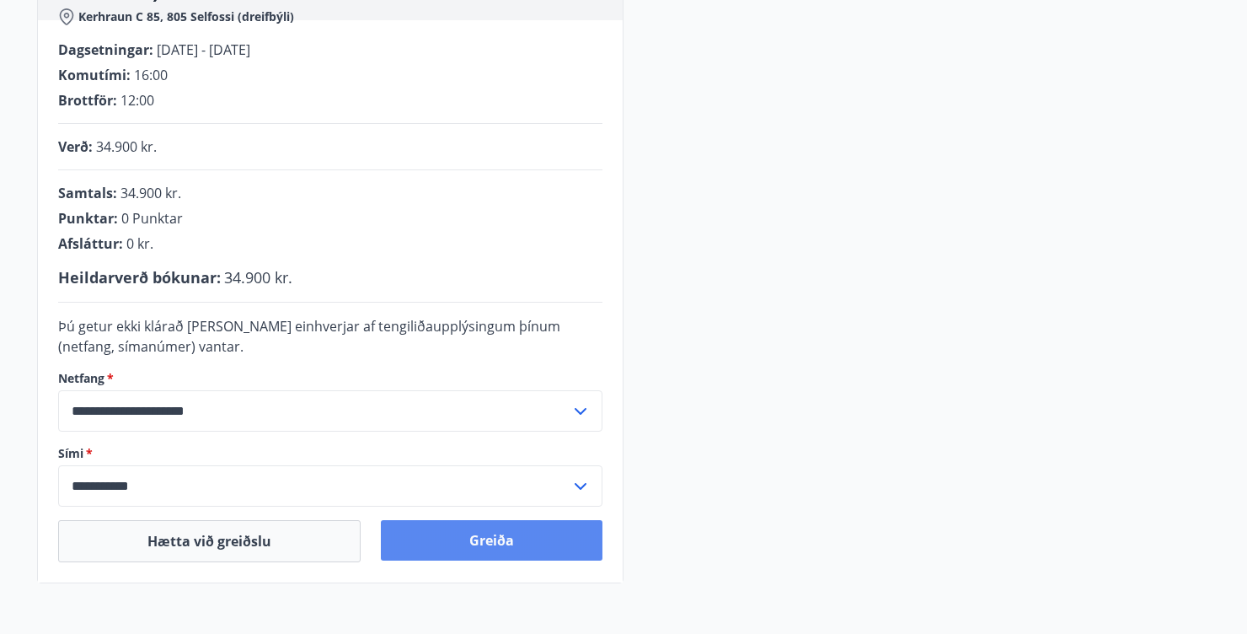
click at [505, 543] on button "Greiða" at bounding box center [492, 540] width 222 height 40
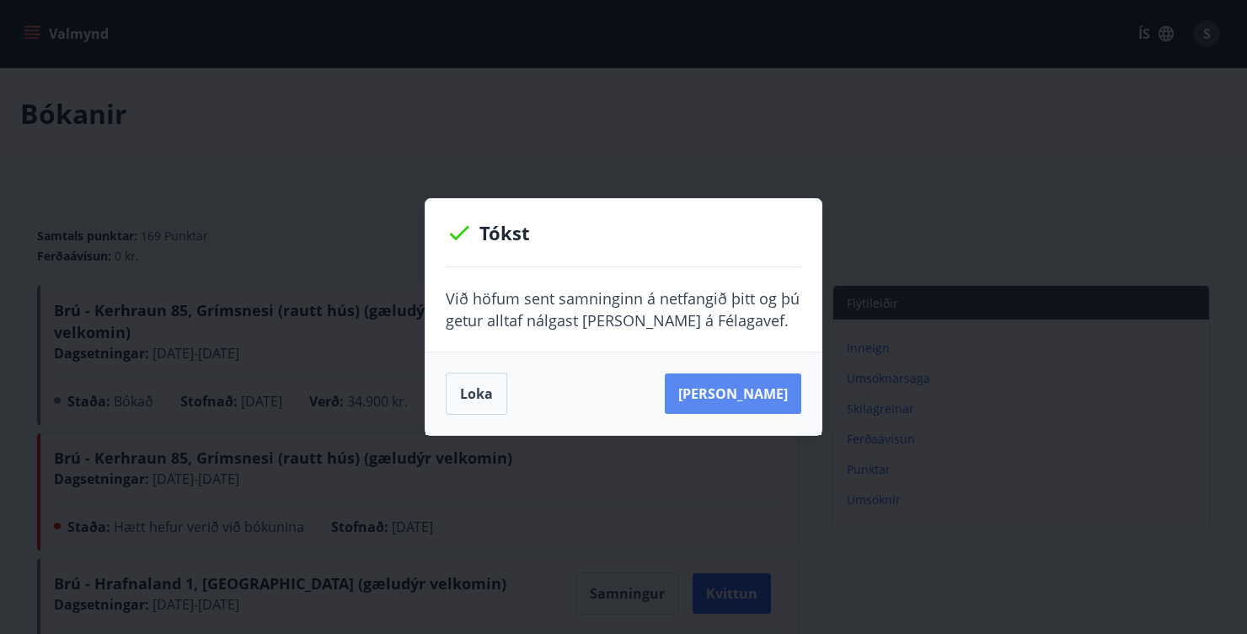
click at [753, 403] on button "[PERSON_NAME]" at bounding box center [733, 393] width 137 height 40
